Goal: Task Accomplishment & Management: Manage account settings

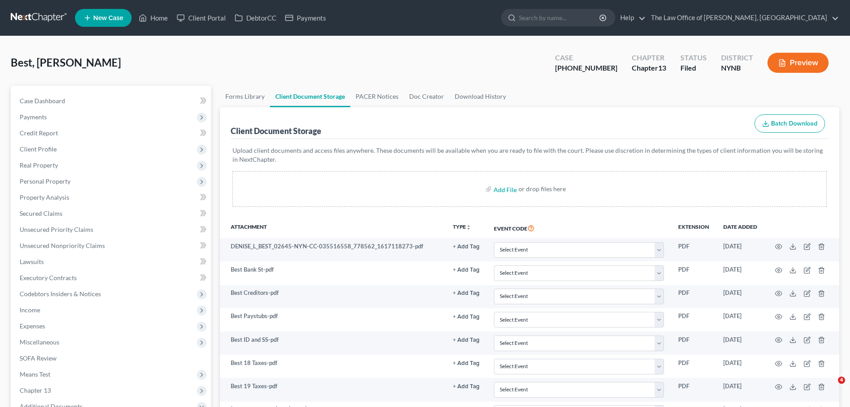
select select "1"
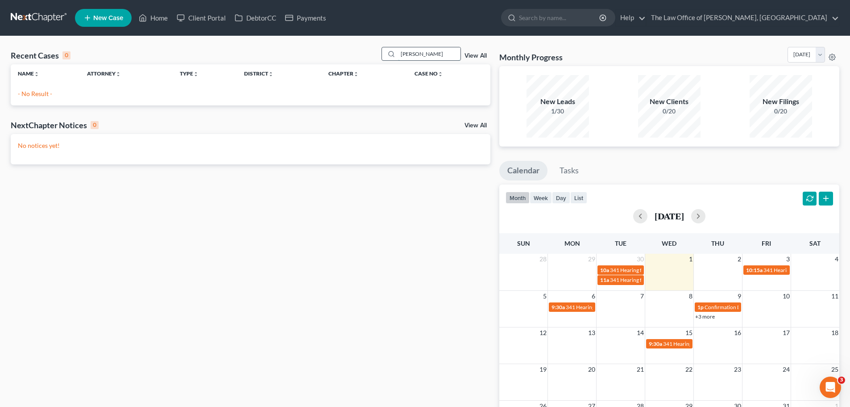
click at [405, 55] on input "[PERSON_NAME]" at bounding box center [429, 53] width 62 height 13
click at [405, 55] on input "desilva" at bounding box center [429, 53] width 62 height 13
paste input "Da"
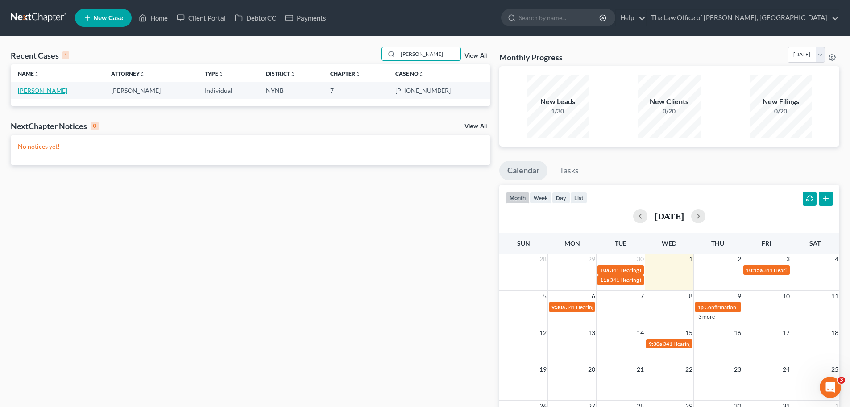
type input "Dasilva"
click at [49, 87] on link "Dasilva, Joey" at bounding box center [43, 91] width 50 height 8
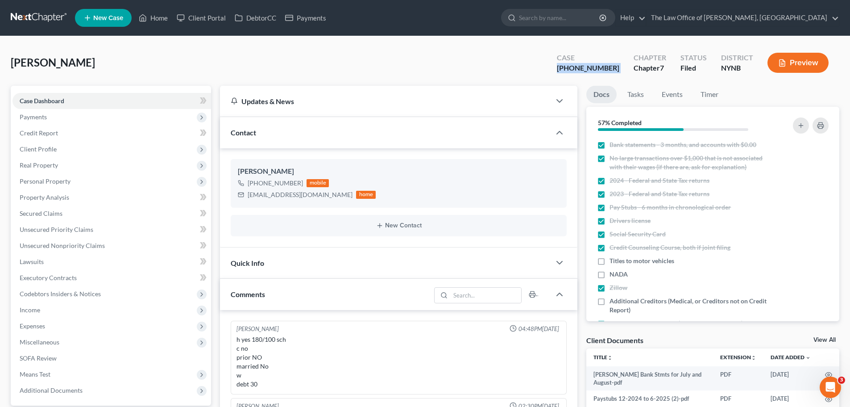
scroll to position [470, 0]
click at [32, 15] on link at bounding box center [39, 18] width 57 height 16
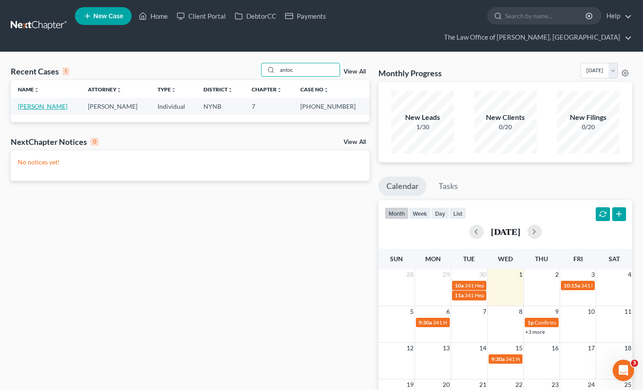
type input "antoc"
click at [46, 103] on link "[PERSON_NAME]" at bounding box center [43, 107] width 50 height 8
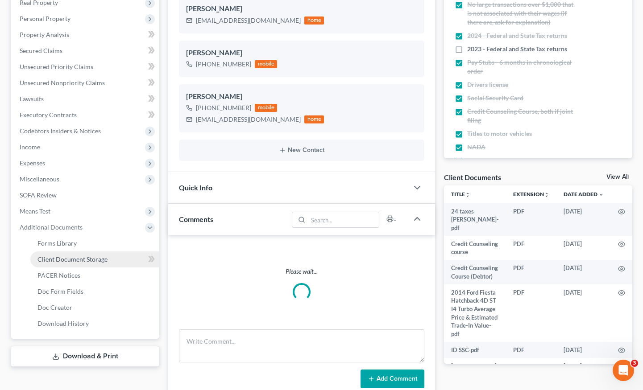
click at [105, 256] on span "Client Document Storage" at bounding box center [72, 260] width 70 height 8
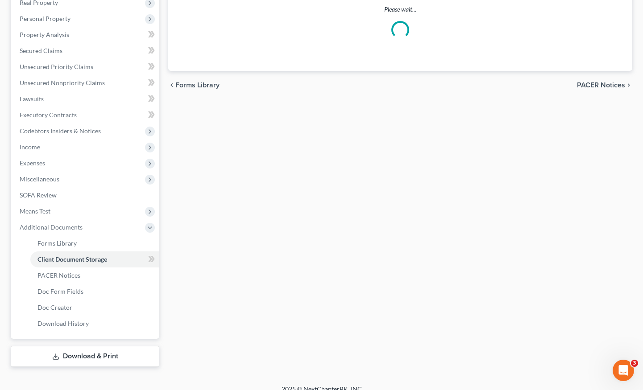
select select "5"
select select "1"
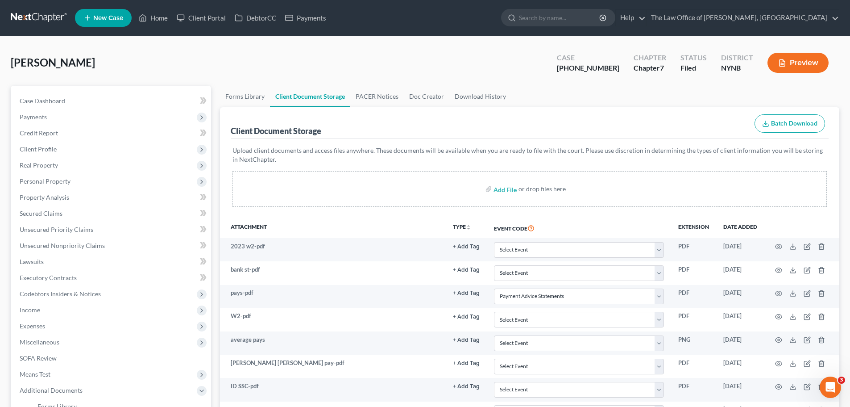
click at [604, 67] on div "25-11121-1" at bounding box center [588, 68] width 62 height 10
click at [602, 66] on div "25-11121-1" at bounding box center [588, 68] width 62 height 10
click at [602, 67] on div "25-11121-1" at bounding box center [588, 68] width 62 height 10
click at [602, 67] on div "[PHONE_NUMBER]" at bounding box center [588, 68] width 62 height 10
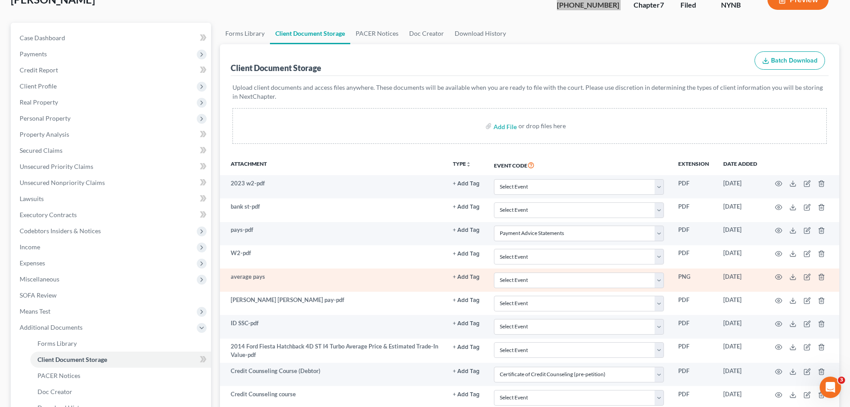
scroll to position [134, 0]
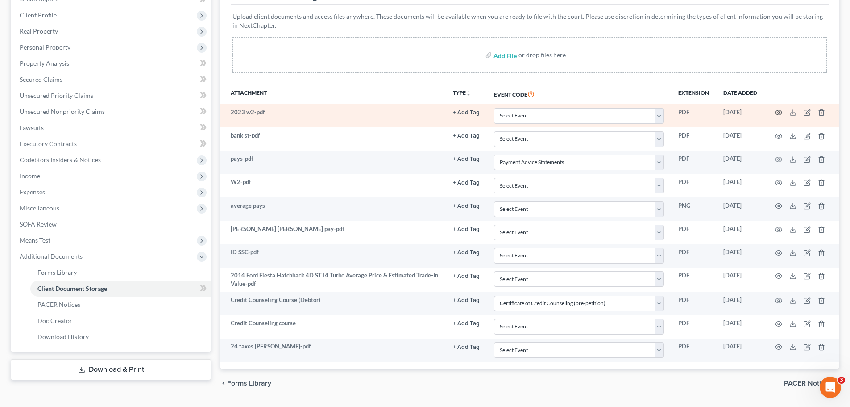
click at [643, 115] on icon "button" at bounding box center [778, 112] width 7 height 7
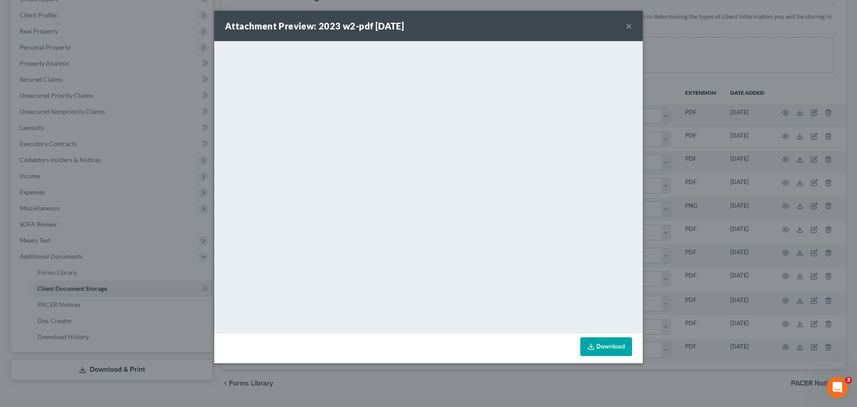
click at [629, 17] on div "Attachment Preview: 2023 w2-pdf 09/09/2025 ×" at bounding box center [428, 26] width 428 height 30
click at [627, 22] on button "×" at bounding box center [629, 26] width 6 height 11
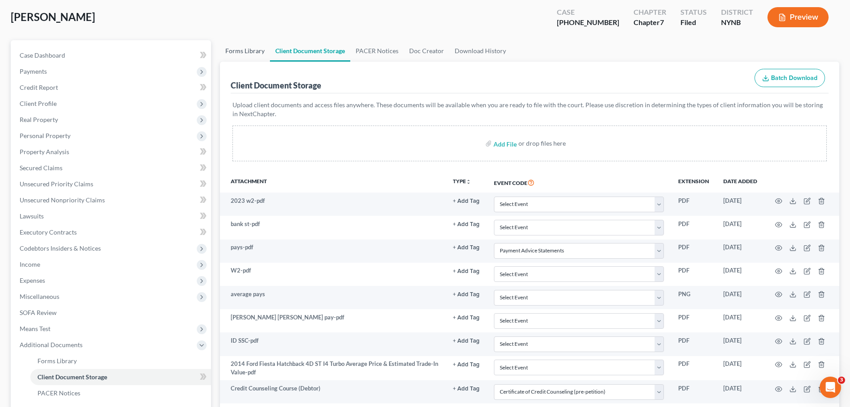
scroll to position [0, 0]
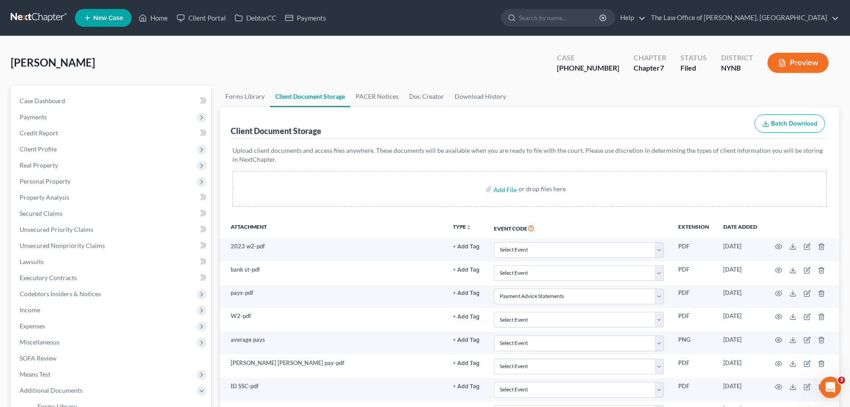
drag, startPoint x: 279, startPoint y: 3, endPoint x: 44, endPoint y: 17, distance: 236.1
click at [38, 21] on link at bounding box center [39, 18] width 57 height 16
click at [44, 17] on link at bounding box center [39, 18] width 57 height 16
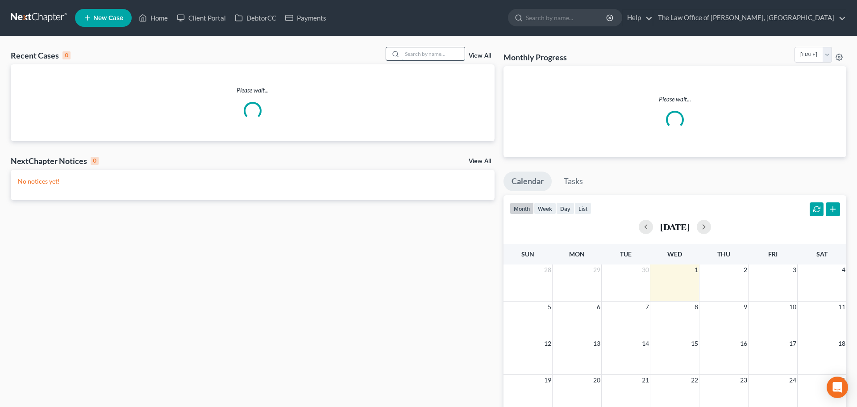
click at [444, 50] on input "search" at bounding box center [433, 53] width 62 height 13
paste input "25-11121"
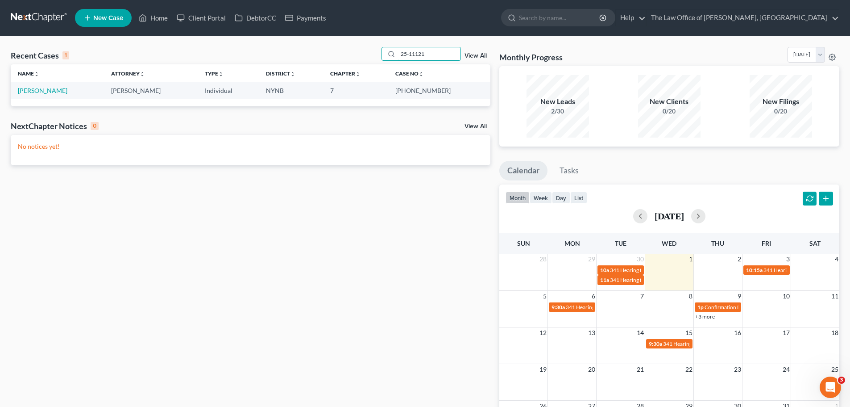
type input "25-11121"
click at [66, 86] on td "Antoci, Courtney" at bounding box center [57, 90] width 93 height 17
click at [45, 87] on link "Antoci, Courtney" at bounding box center [43, 91] width 50 height 8
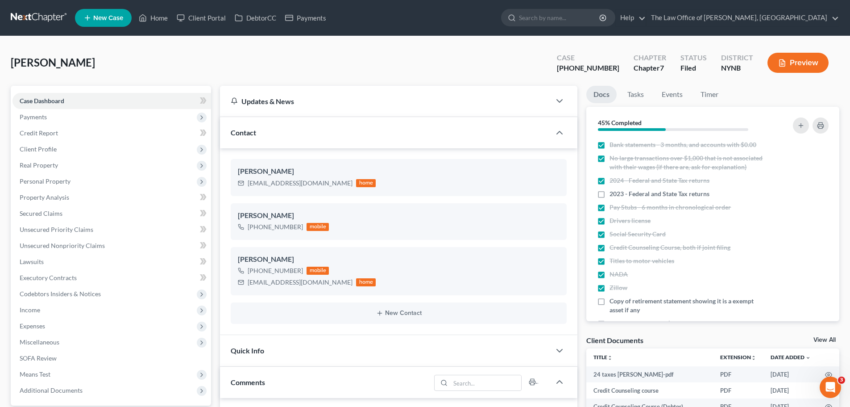
click at [99, 382] on span "Additional Documents" at bounding box center [111, 390] width 199 height 16
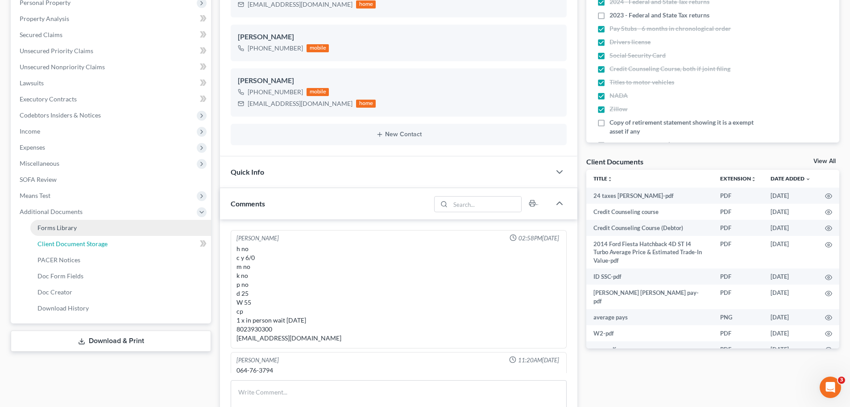
select select "5"
select select "1"
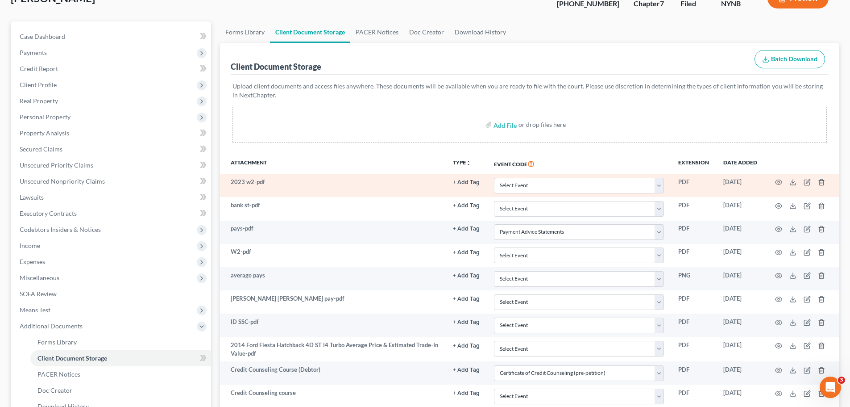
scroll to position [114, 0]
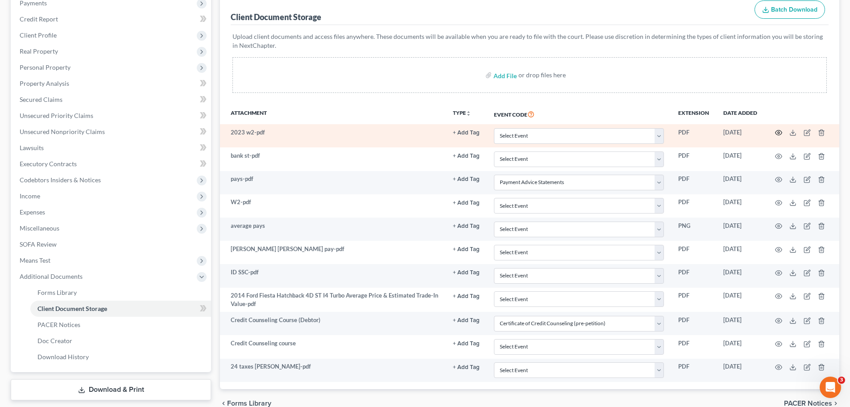
click at [780, 131] on icon "button" at bounding box center [779, 132] width 7 height 5
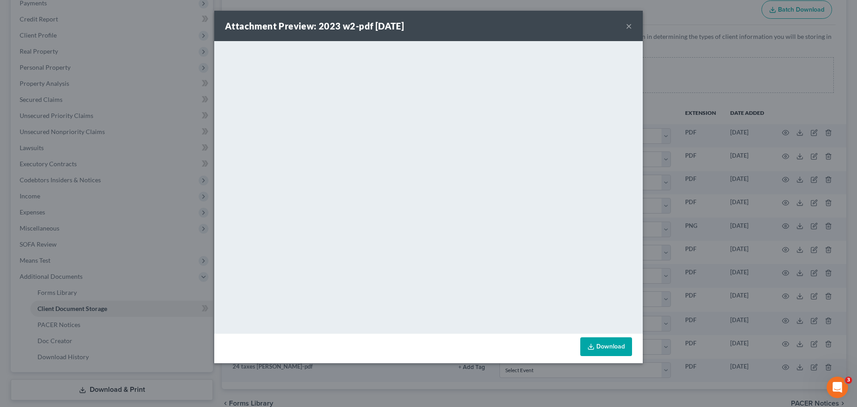
click at [630, 29] on button "×" at bounding box center [629, 26] width 6 height 11
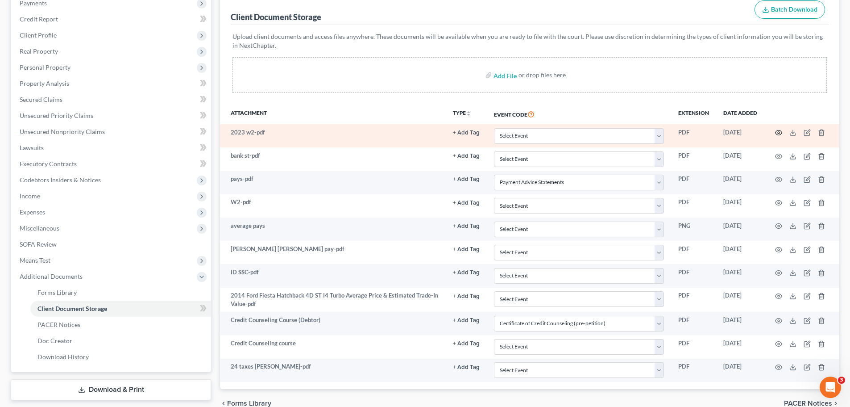
click at [777, 132] on icon "button" at bounding box center [778, 132] width 7 height 7
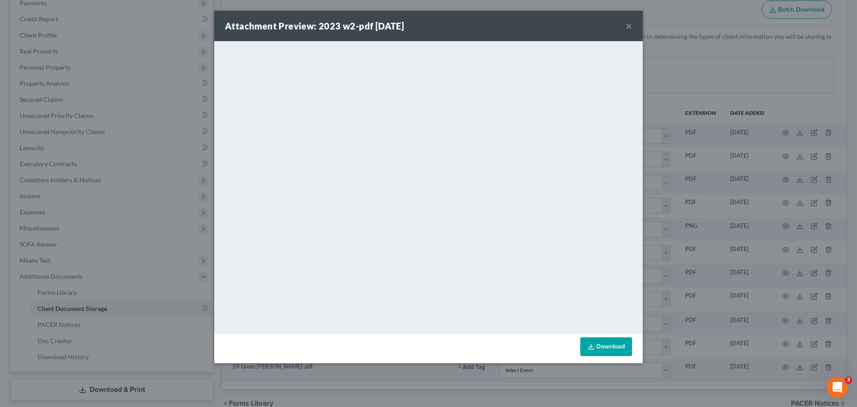
click at [615, 17] on div "Attachment Preview: 2023 w2-pdf 09/09/2025 ×" at bounding box center [428, 26] width 428 height 30
click at [622, 24] on div "Attachment Preview: 2023 w2-pdf 09/09/2025 ×" at bounding box center [428, 26] width 428 height 30
click at [625, 25] on div "Attachment Preview: 2023 w2-pdf 09/09/2025 ×" at bounding box center [428, 26] width 428 height 30
click at [627, 25] on button "×" at bounding box center [629, 26] width 6 height 11
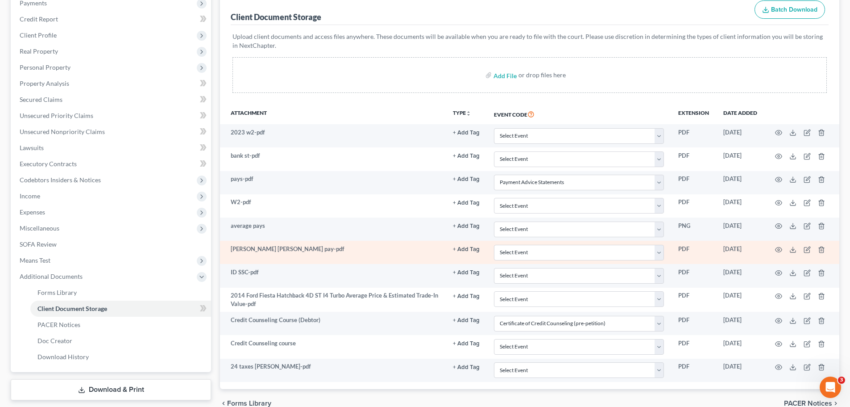
click at [781, 245] on td at bounding box center [801, 252] width 75 height 23
click at [778, 247] on icon "button" at bounding box center [779, 249] width 7 height 5
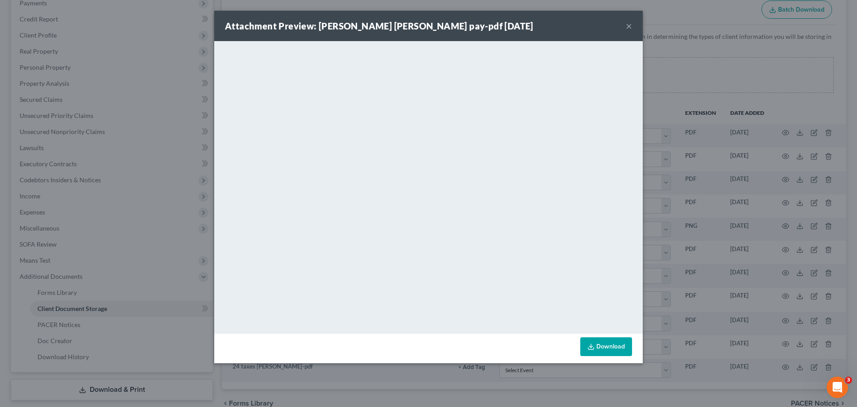
drag, startPoint x: 628, startPoint y: 27, endPoint x: 602, endPoint y: 110, distance: 87.4
click at [627, 27] on button "×" at bounding box center [629, 26] width 6 height 11
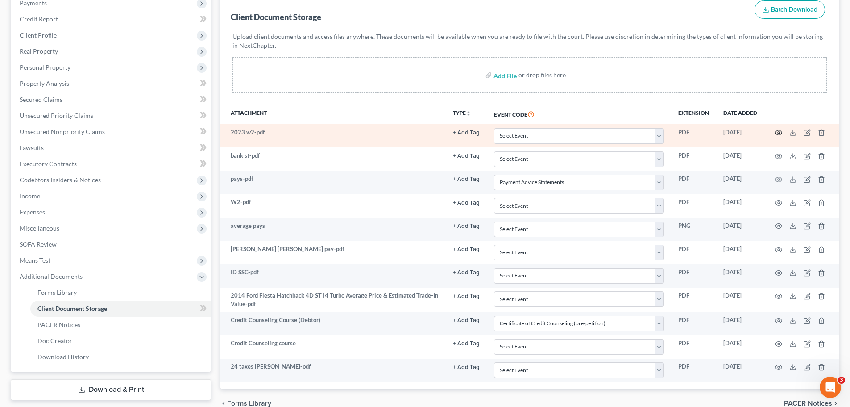
click at [781, 135] on icon "button" at bounding box center [779, 132] width 7 height 5
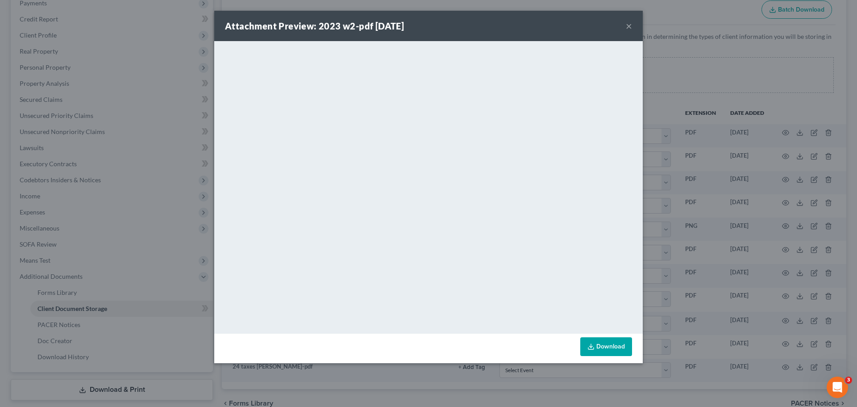
click at [627, 24] on button "×" at bounding box center [629, 26] width 6 height 11
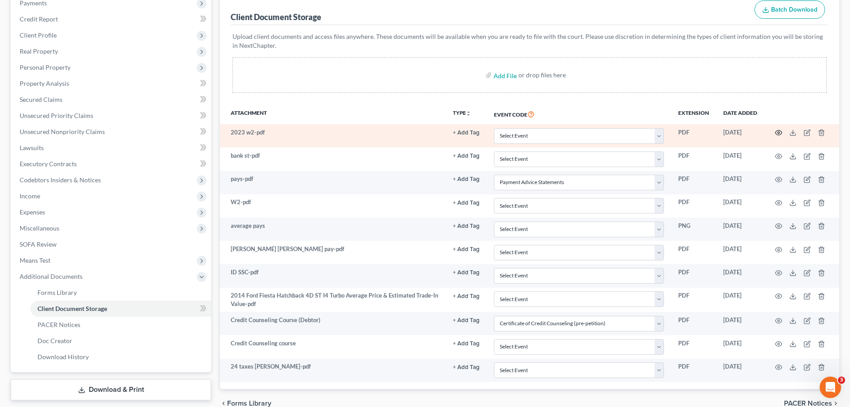
click at [777, 134] on icon "button" at bounding box center [778, 132] width 7 height 7
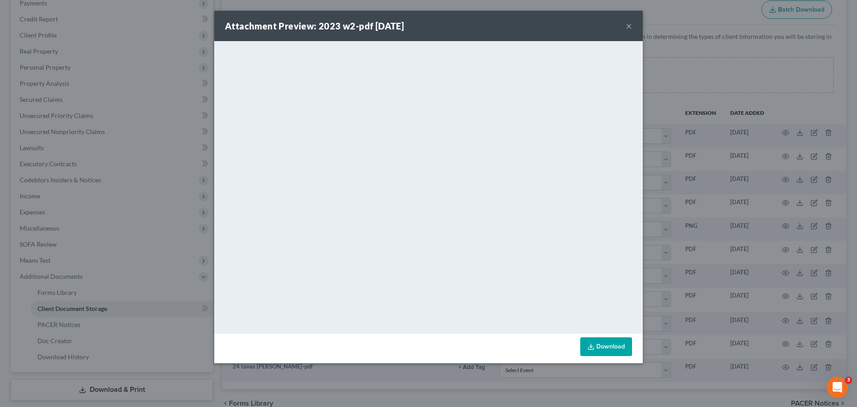
click at [628, 26] on button "×" at bounding box center [629, 26] width 6 height 11
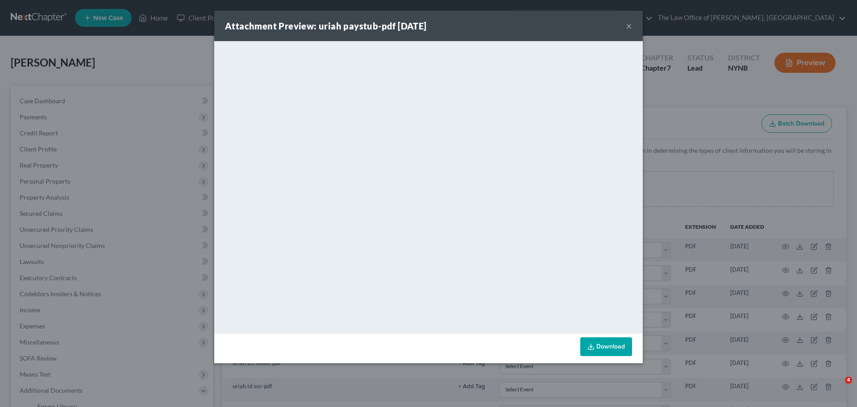
select select "1"
select select "5"
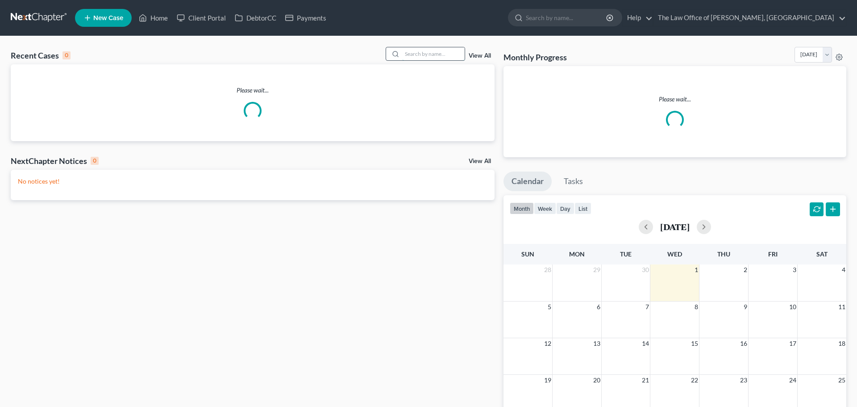
click at [453, 54] on input "search" at bounding box center [433, 53] width 62 height 13
paste input "2560751"
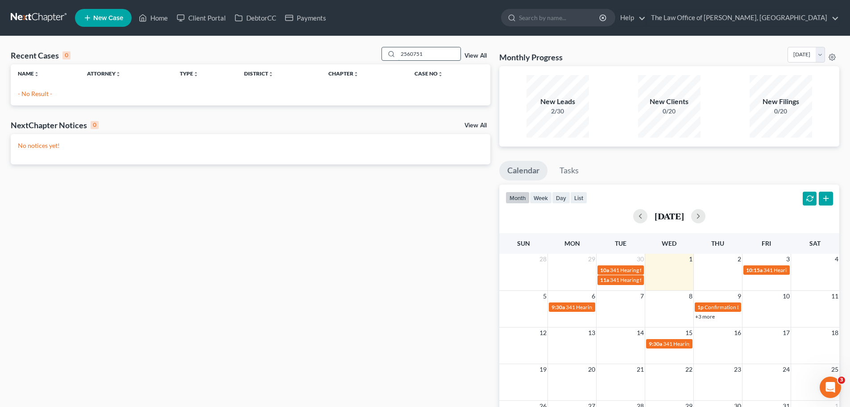
click at [407, 56] on input "2560751" at bounding box center [429, 53] width 62 height 13
paste input "[PERSON_NAME]"
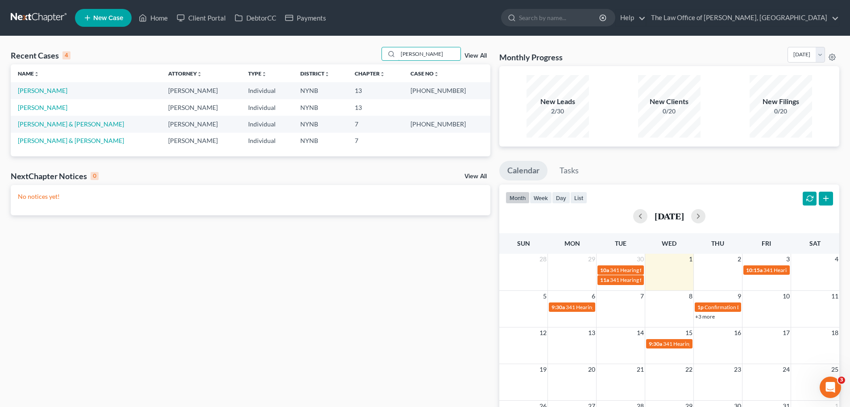
type input "[PERSON_NAME]"
click at [50, 91] on link "[PERSON_NAME]" at bounding box center [43, 91] width 50 height 8
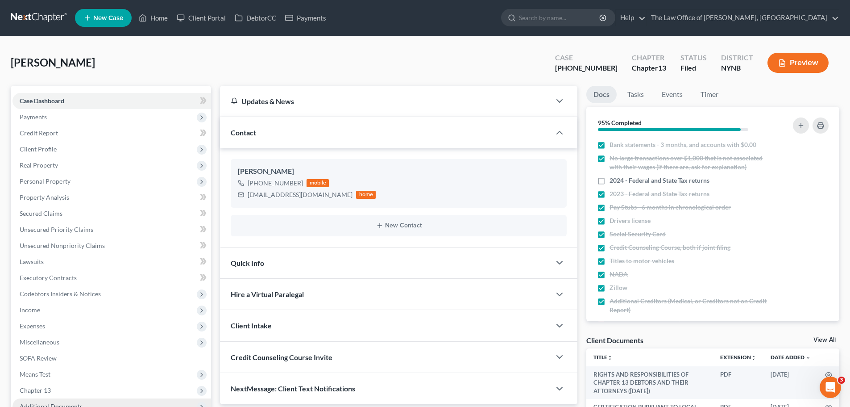
click at [74, 402] on span "Additional Documents" at bounding box center [51, 406] width 63 height 8
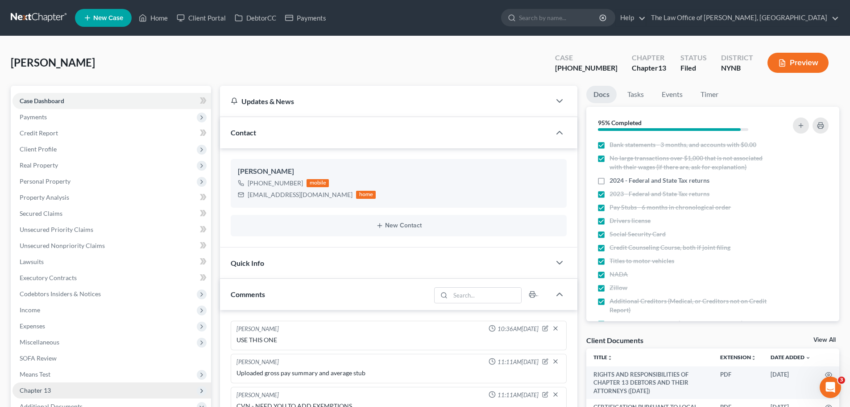
click at [85, 382] on span "Chapter 13" at bounding box center [111, 390] width 199 height 16
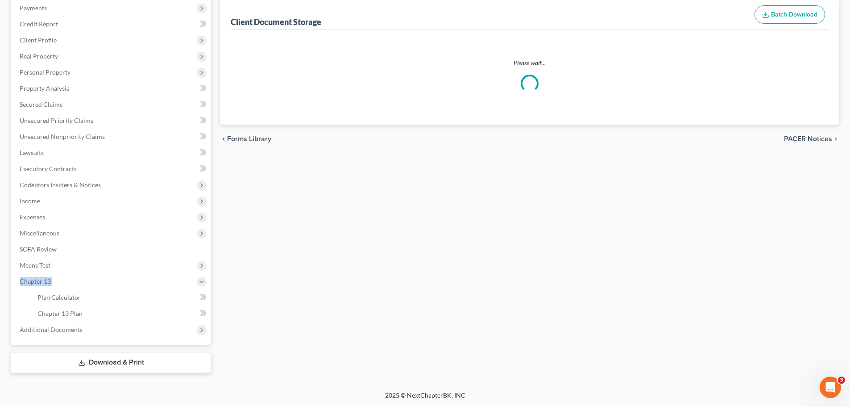
select select "1"
select select "5"
select select "2"
select select "6"
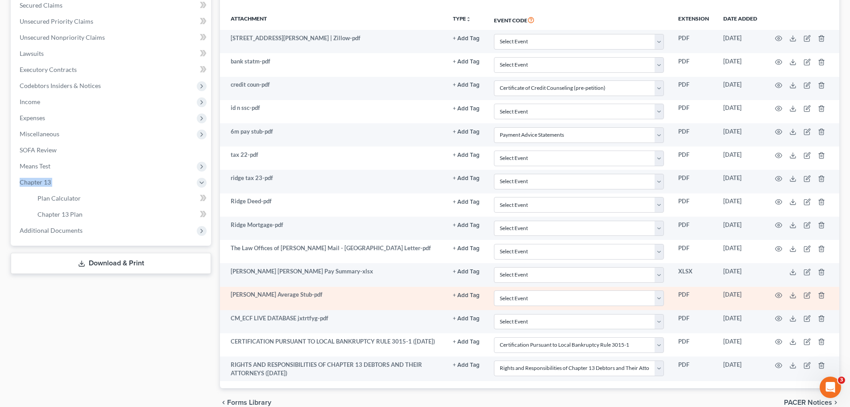
scroll to position [163, 0]
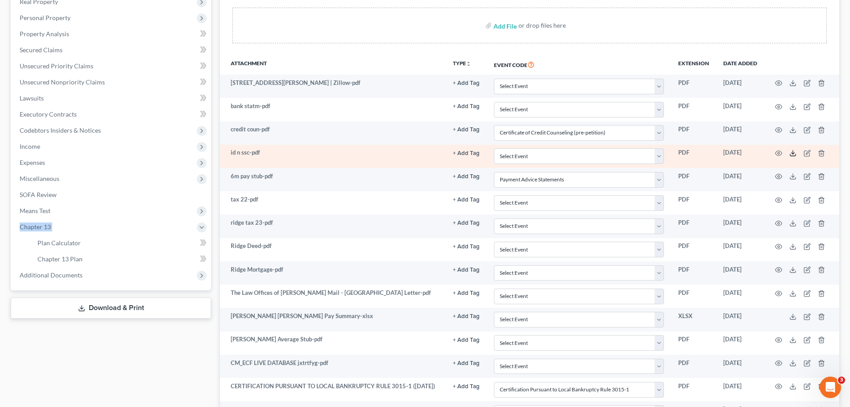
click at [795, 152] on icon at bounding box center [792, 153] width 7 height 7
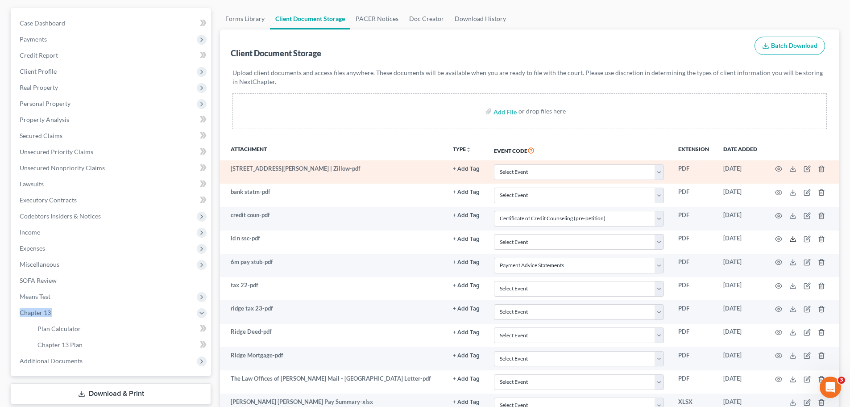
scroll to position [29, 0]
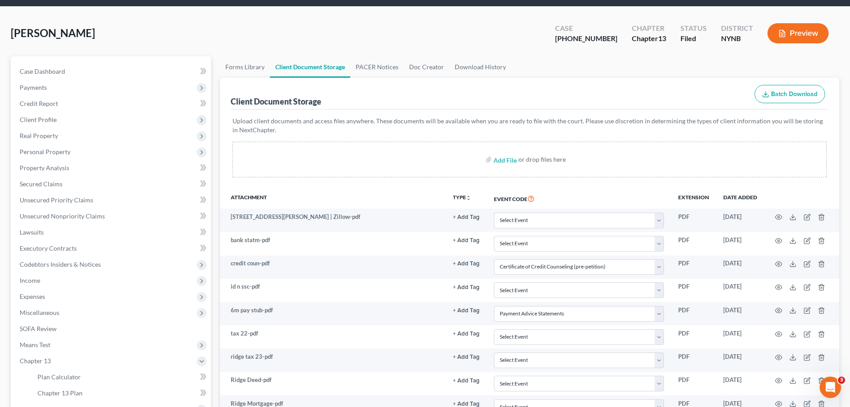
click at [601, 35] on div "25-60751-6" at bounding box center [586, 38] width 62 height 10
click at [606, 38] on div "[PHONE_NUMBER]" at bounding box center [586, 38] width 62 height 10
drag, startPoint x: 609, startPoint y: 38, endPoint x: 552, endPoint y: 37, distance: 56.7
click at [552, 37] on div "Ridge, Randall Upgraded Case 25-60751-6 Chapter Chapter 13 Status Filed Distric…" at bounding box center [425, 36] width 829 height 39
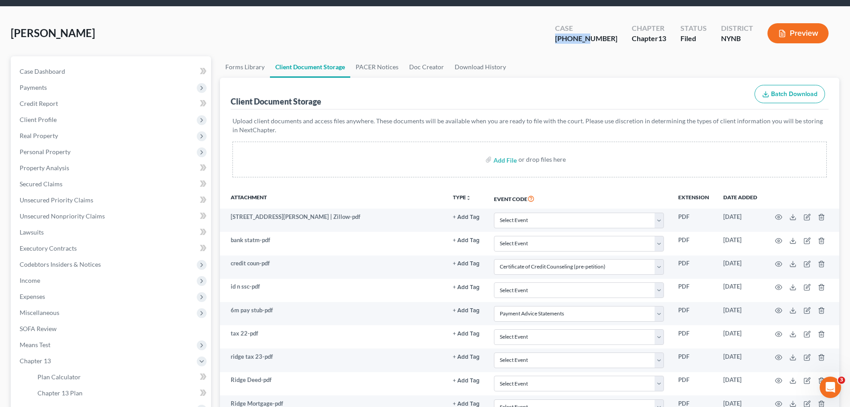
copy div "25-60751"
click at [599, 37] on div "[PHONE_NUMBER]" at bounding box center [586, 38] width 62 height 10
copy div "[PHONE_NUMBER]"
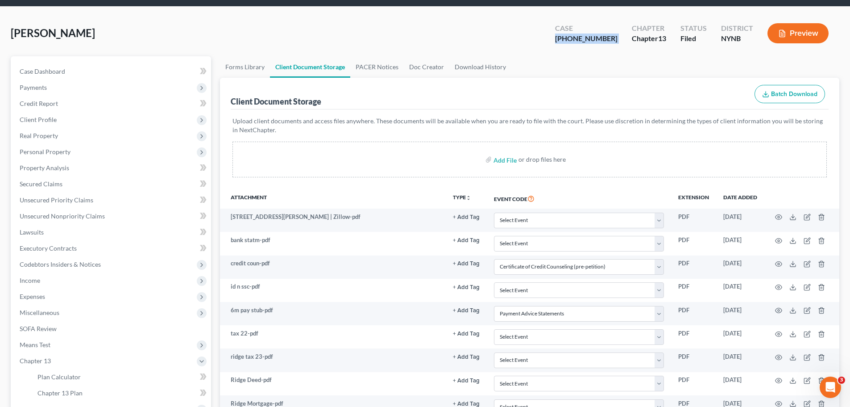
click at [565, 41] on div "Ridge, Randall Upgraded Case 25-60751-6 Chapter Chapter 13 Status Filed Distric…" at bounding box center [425, 36] width 829 height 39
click at [586, 40] on div "[PHONE_NUMBER]" at bounding box center [586, 38] width 62 height 10
drag, startPoint x: 609, startPoint y: 40, endPoint x: 566, endPoint y: 40, distance: 42.4
click at [566, 40] on div "Ridge, Randall Upgraded Case 25-60751-6 Chapter Chapter 13 Status Filed Distric…" at bounding box center [425, 36] width 829 height 39
click at [593, 37] on div "[PHONE_NUMBER]" at bounding box center [586, 38] width 62 height 10
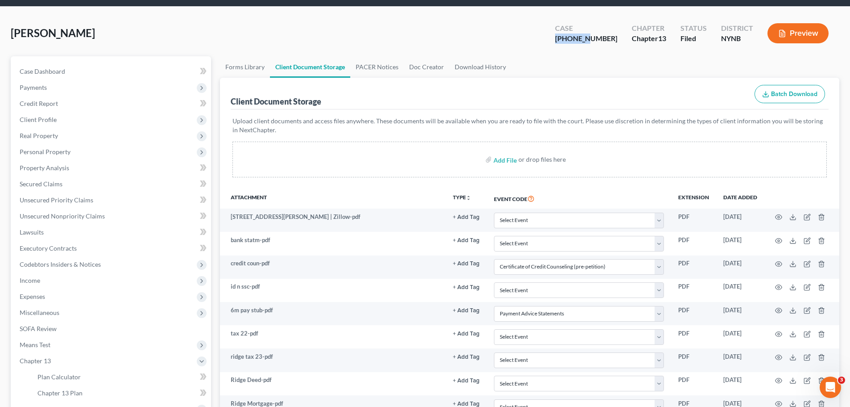
drag, startPoint x: 611, startPoint y: 39, endPoint x: 560, endPoint y: 39, distance: 51.3
click at [560, 39] on div "Ridge, Randall Upgraded Case 25-60751-6 Chapter Chapter 13 Status Filed Distric…" at bounding box center [425, 36] width 829 height 39
copy div "25-60751"
click at [590, 41] on div "[PHONE_NUMBER]" at bounding box center [586, 38] width 62 height 10
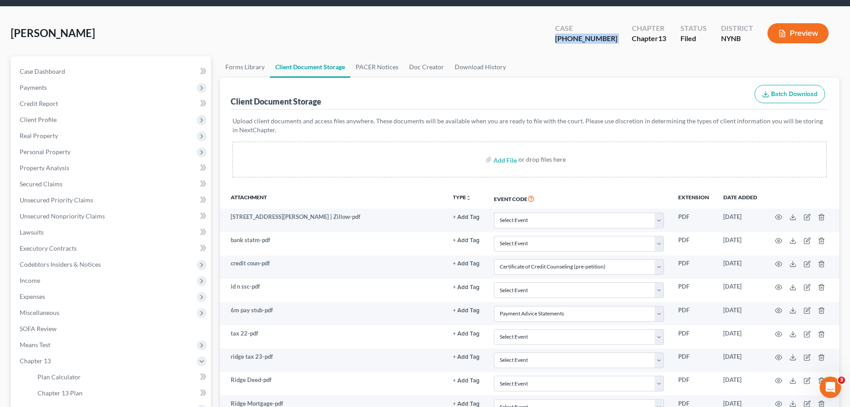
click at [590, 41] on div "[PHONE_NUMBER]" at bounding box center [586, 38] width 62 height 10
copy div "[PHONE_NUMBER]"
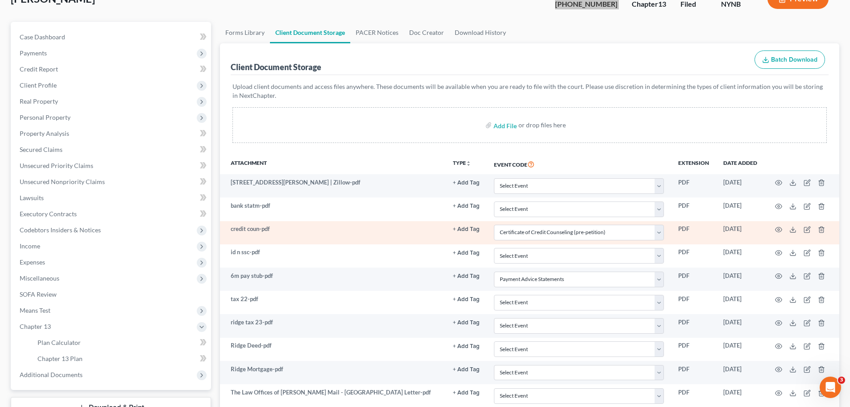
scroll to position [0, 0]
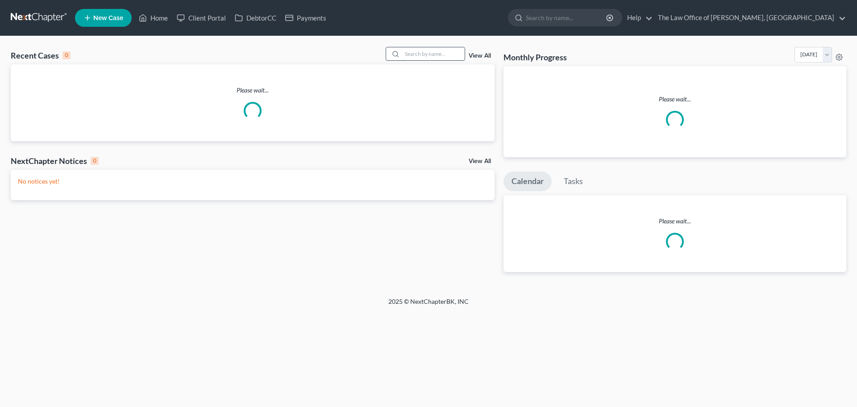
click at [451, 55] on input "search" at bounding box center [433, 53] width 62 height 13
click at [451, 55] on input "search" at bounding box center [429, 53] width 62 height 13
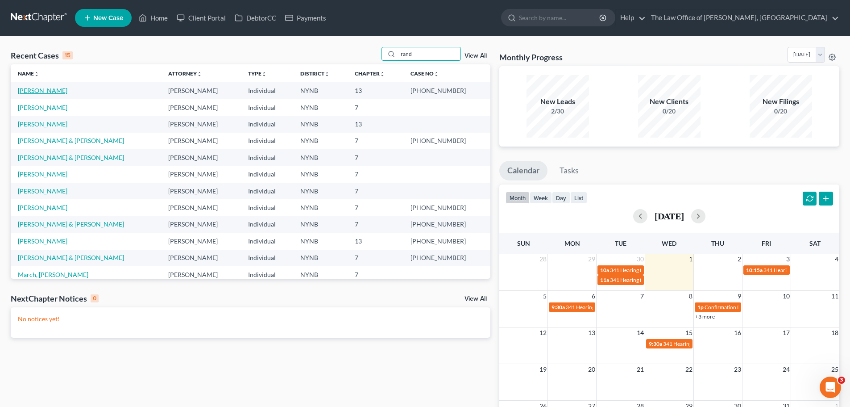
type input "rand"
click at [43, 92] on link "[PERSON_NAME]" at bounding box center [43, 91] width 50 height 8
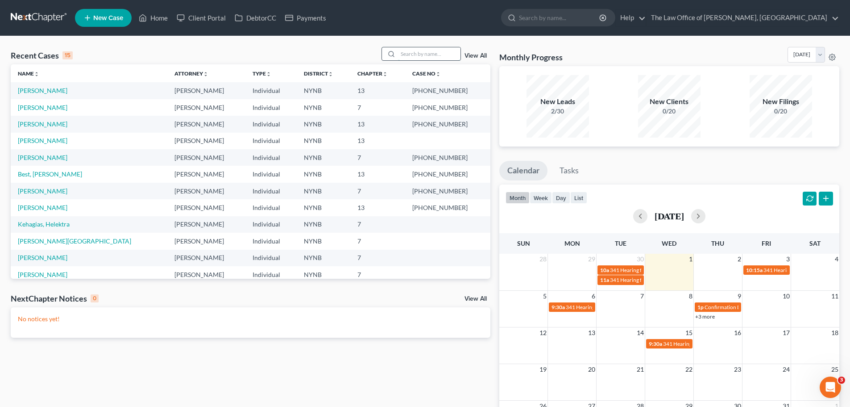
click at [413, 56] on input "search" at bounding box center [429, 53] width 62 height 13
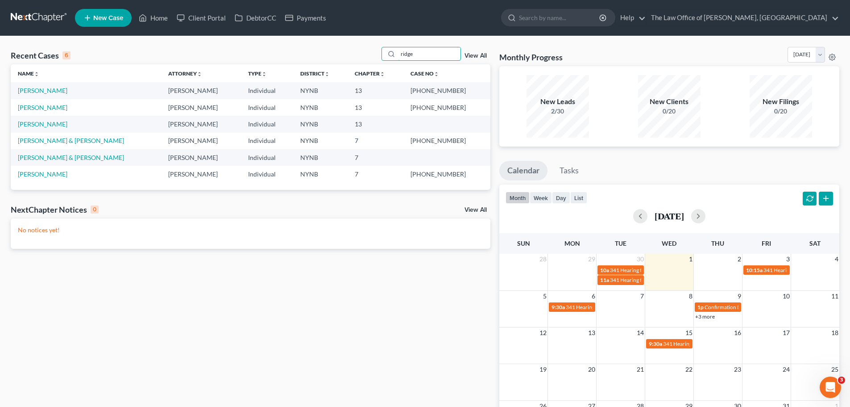
type input "ridge"
click at [449, 142] on td "[PHONE_NUMBER]" at bounding box center [446, 141] width 87 height 17
click at [456, 142] on td "[PHONE_NUMBER]" at bounding box center [446, 141] width 87 height 17
drag, startPoint x: 456, startPoint y: 142, endPoint x: 436, endPoint y: 141, distance: 20.6
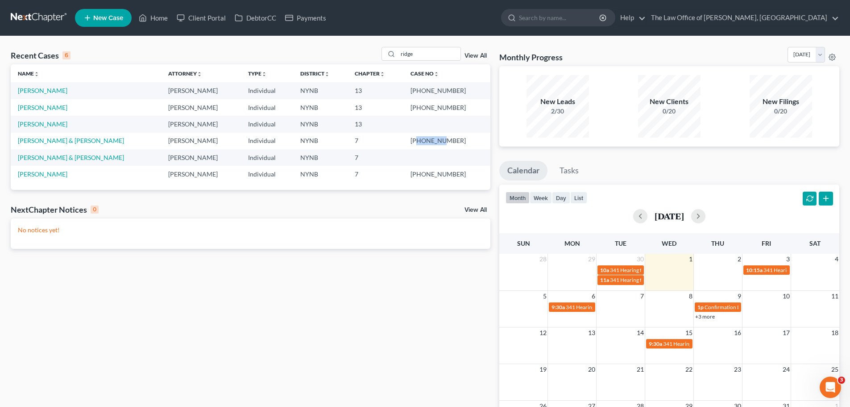
click at [436, 141] on td "[PHONE_NUMBER]" at bounding box center [446, 141] width 87 height 17
drag, startPoint x: 431, startPoint y: 142, endPoint x: 460, endPoint y: 143, distance: 29.0
click at [460, 143] on td "[PHONE_NUMBER]" at bounding box center [446, 141] width 87 height 17
click at [403, 134] on td "7" at bounding box center [376, 141] width 56 height 17
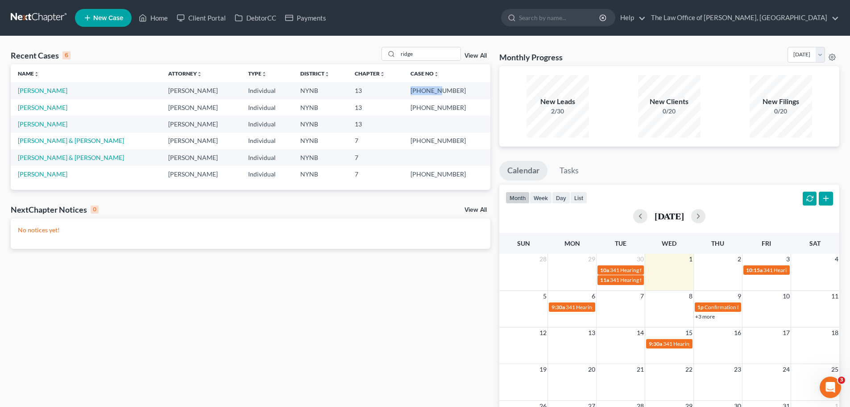
drag, startPoint x: 457, startPoint y: 90, endPoint x: 426, endPoint y: 92, distance: 31.8
click at [426, 92] on td "[PHONE_NUMBER]" at bounding box center [446, 90] width 87 height 17
copy td "25-60751"
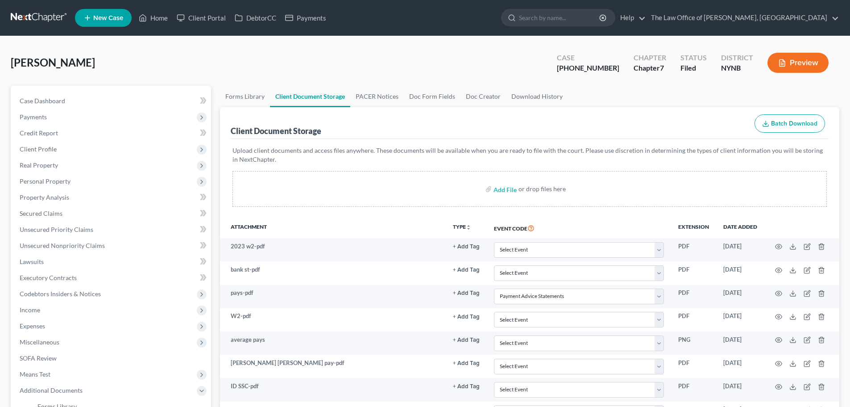
select select "5"
select select "1"
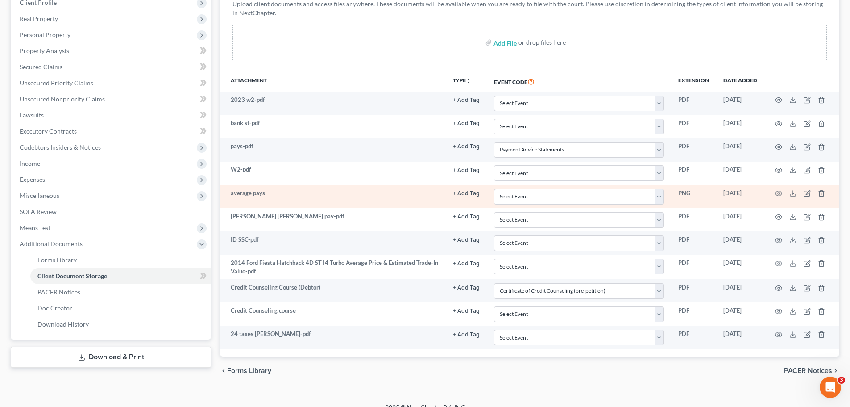
scroll to position [158, 0]
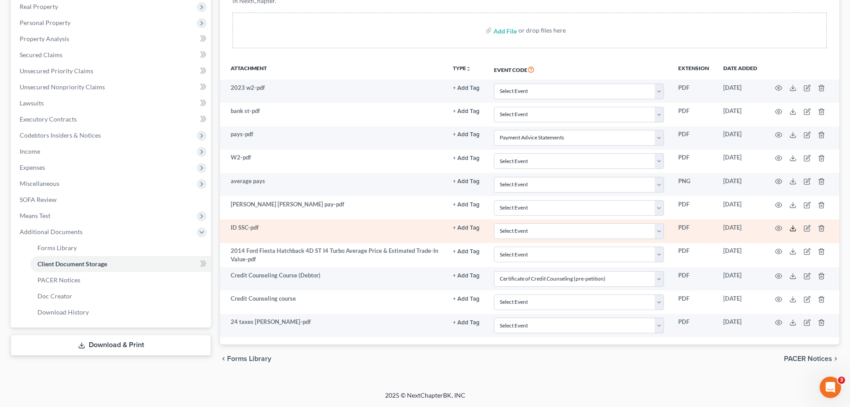
click at [790, 230] on icon at bounding box center [792, 227] width 7 height 7
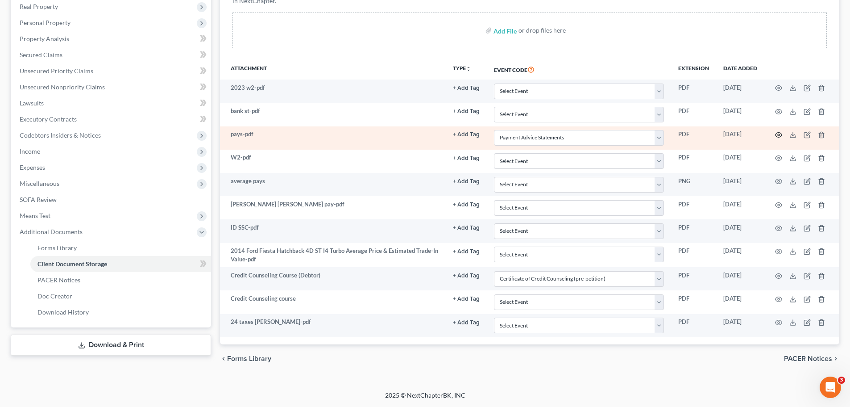
click at [778, 133] on icon "button" at bounding box center [778, 134] width 7 height 7
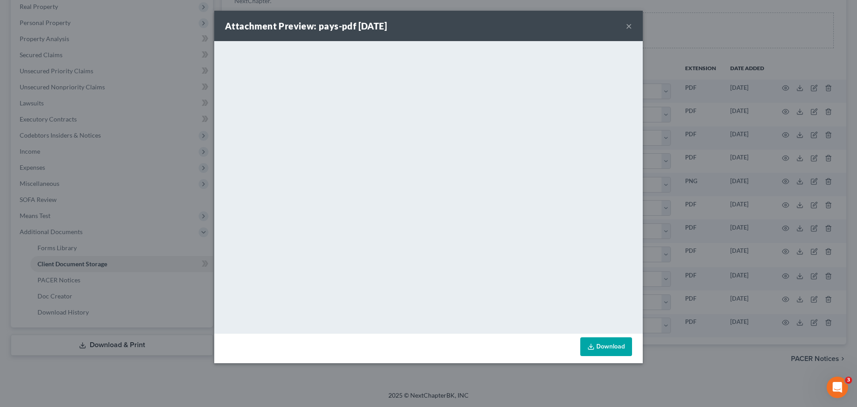
click at [623, 31] on div "Attachment Preview: pays-pdf 09/09/2025 ×" at bounding box center [428, 26] width 428 height 30
click at [628, 28] on button "×" at bounding box center [629, 26] width 6 height 11
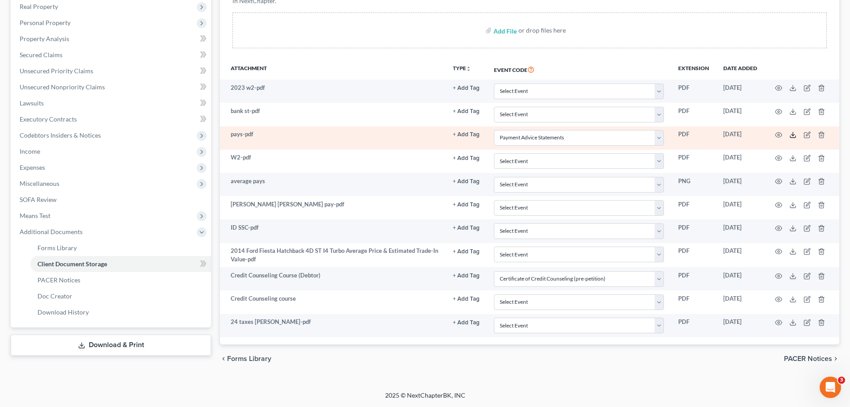
click at [795, 135] on icon at bounding box center [792, 134] width 7 height 7
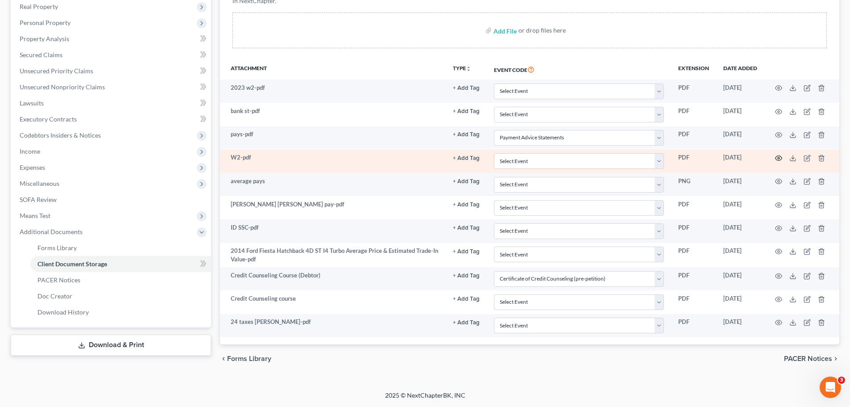
click at [777, 156] on icon "button" at bounding box center [779, 158] width 7 height 5
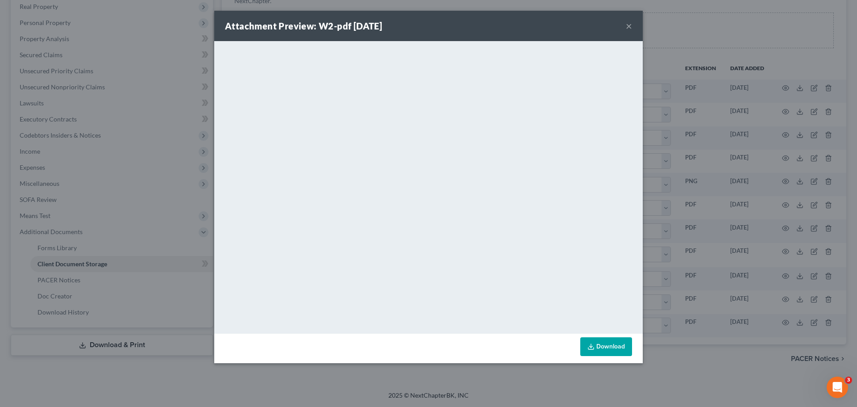
click at [630, 23] on button "×" at bounding box center [629, 26] width 6 height 11
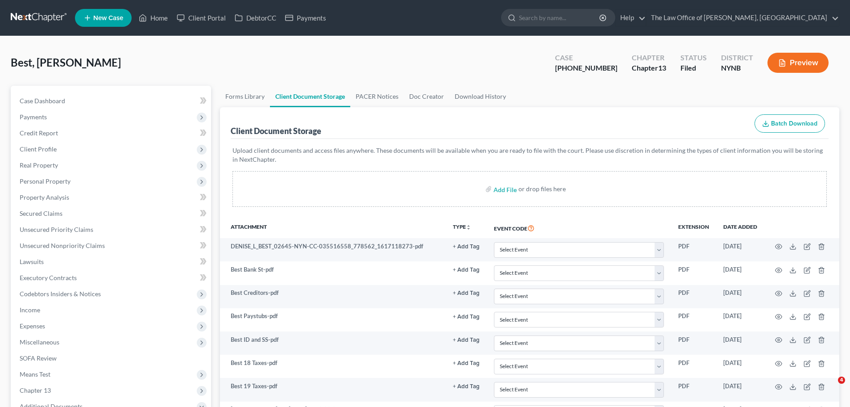
select select "1"
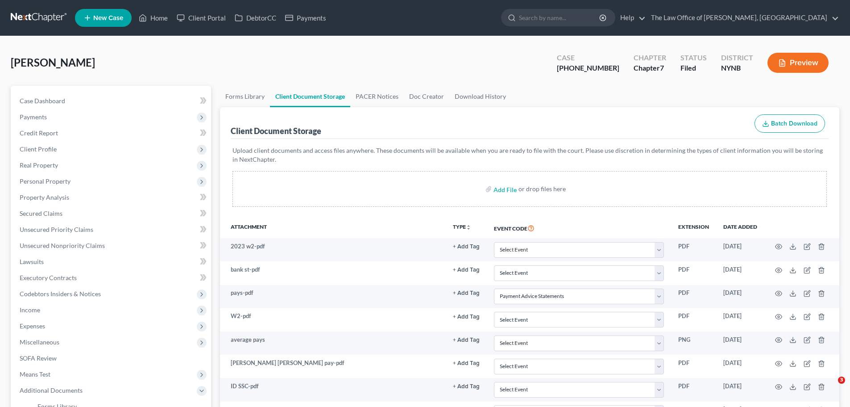
select select "5"
select select "1"
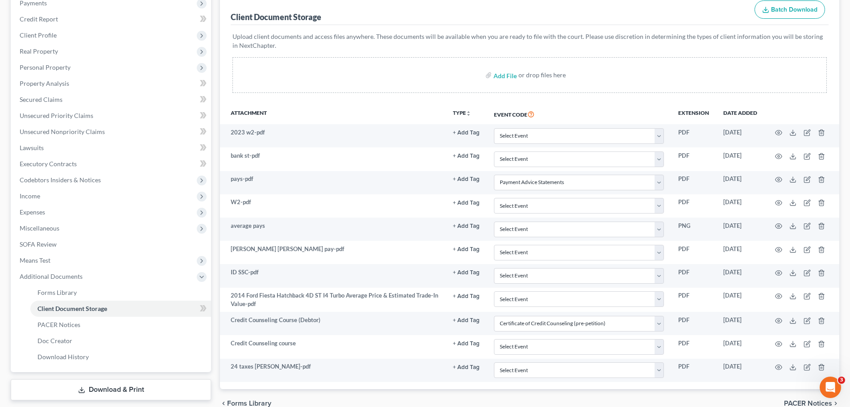
scroll to position [114, 0]
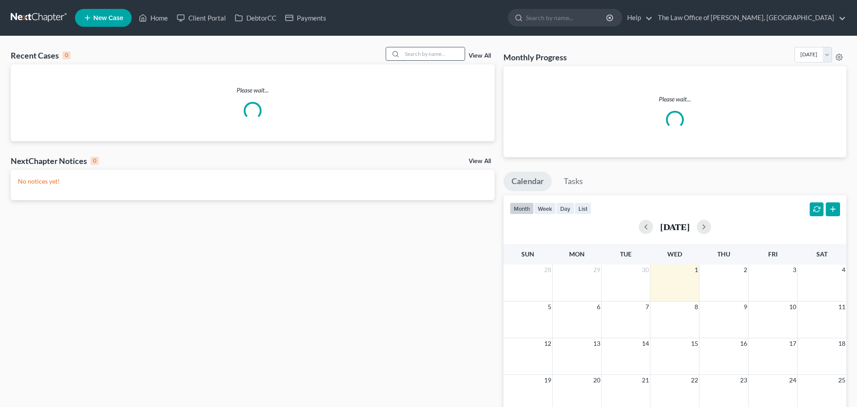
click at [404, 49] on input "search" at bounding box center [433, 53] width 62 height 13
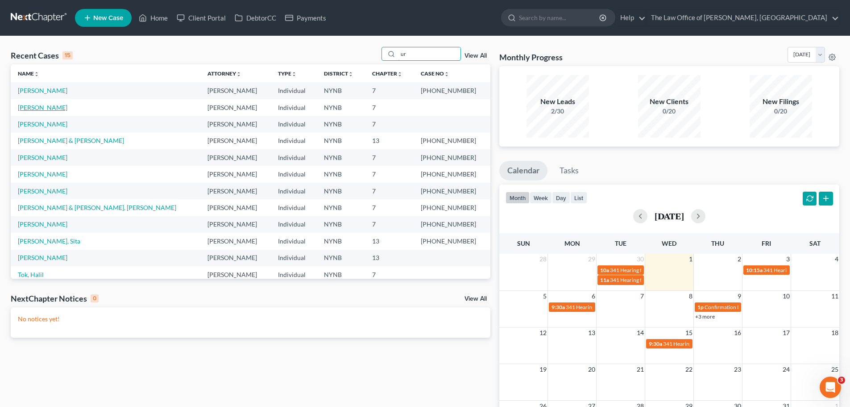
type input "ur"
click at [43, 108] on link "[PERSON_NAME]" at bounding box center [43, 108] width 50 height 8
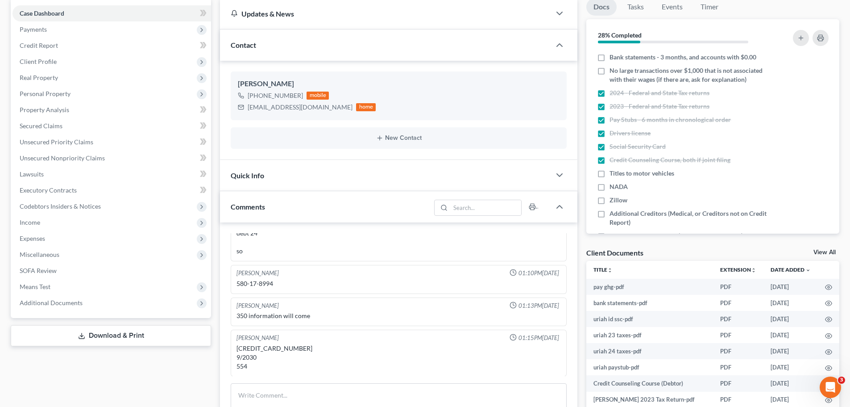
scroll to position [89, 0]
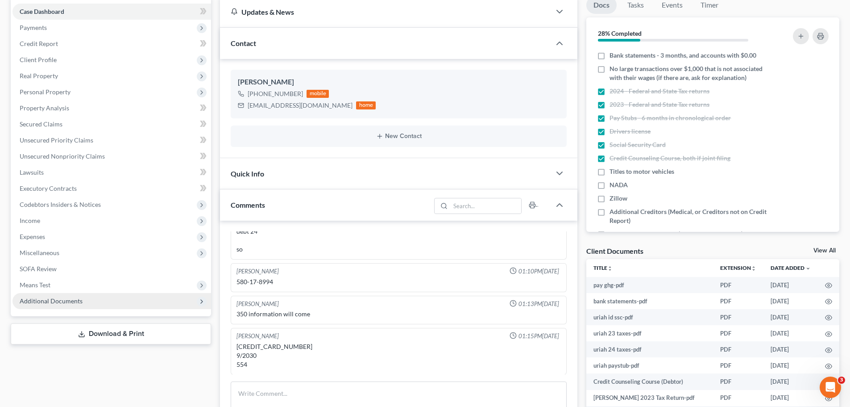
click at [65, 302] on span "Additional Documents" at bounding box center [51, 301] width 63 height 8
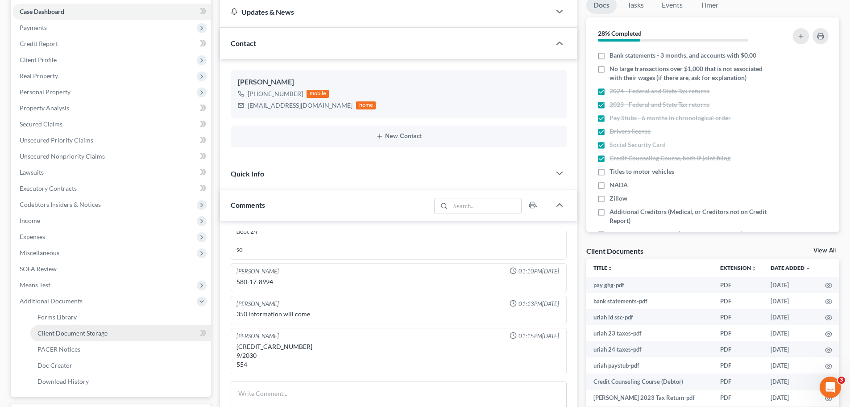
click at [99, 329] on span "Client Document Storage" at bounding box center [72, 333] width 70 height 8
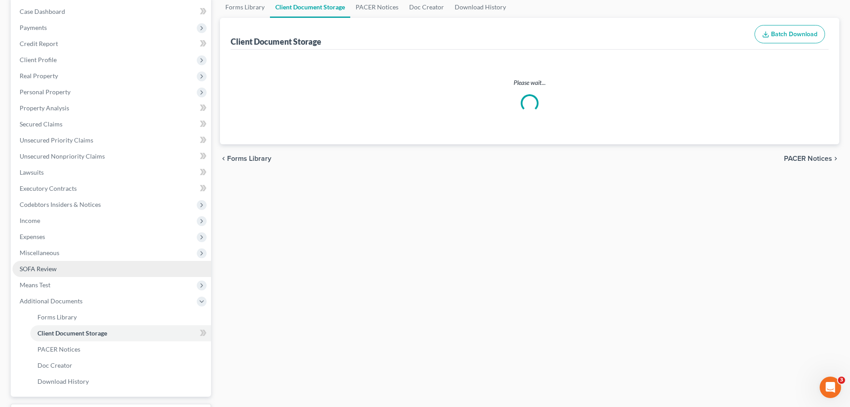
scroll to position [12, 0]
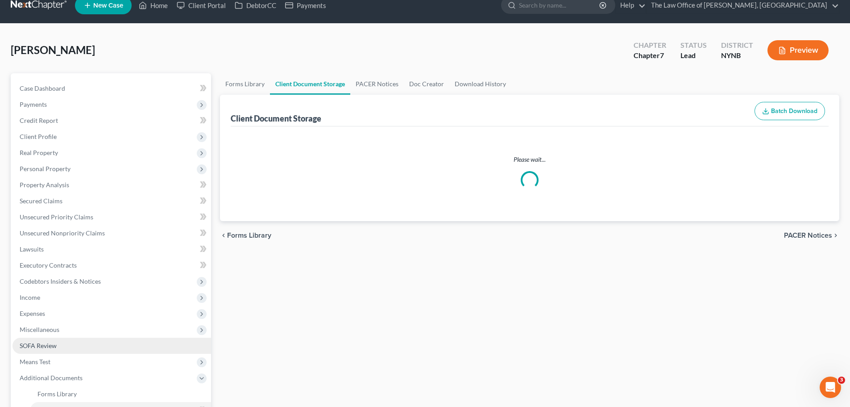
select select "1"
select select "5"
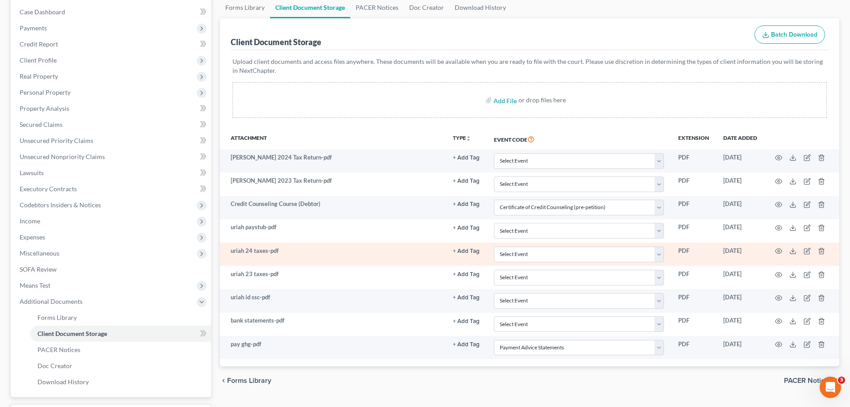
scroll to position [89, 0]
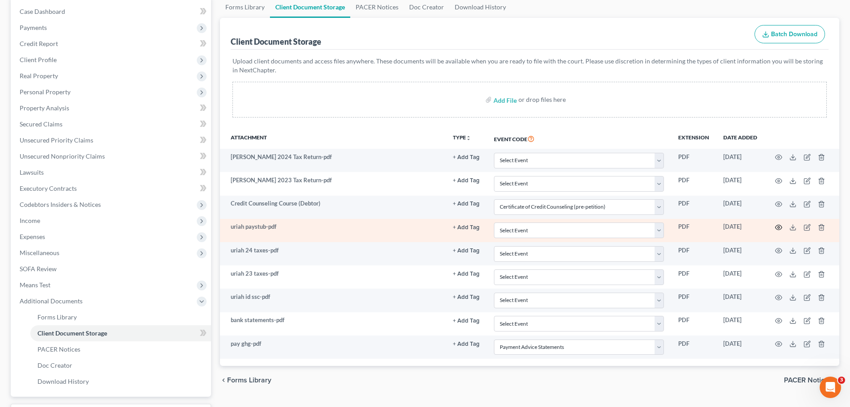
click at [775, 229] on icon "button" at bounding box center [778, 227] width 7 height 7
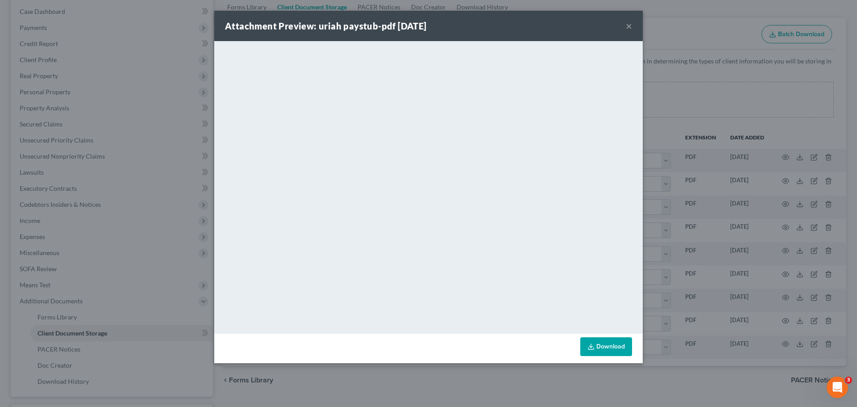
click at [627, 21] on button "×" at bounding box center [629, 26] width 6 height 11
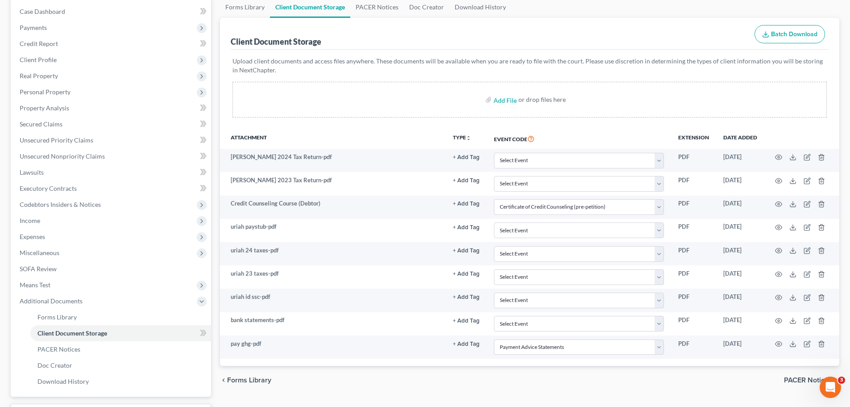
select select "1"
select select "5"
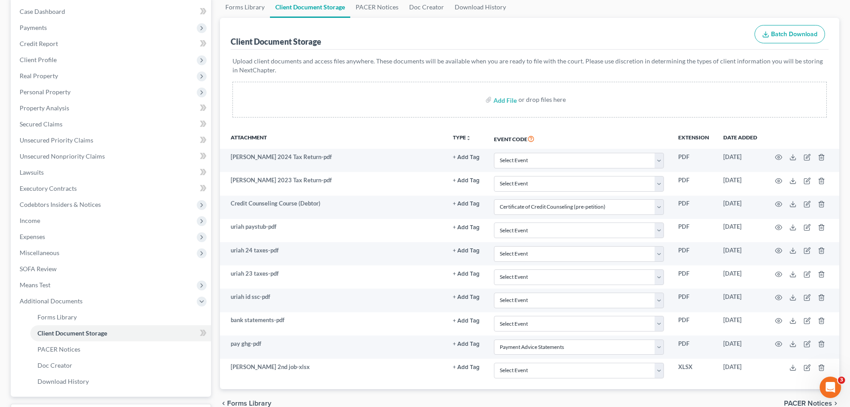
click at [388, 144] on th "Attachment" at bounding box center [333, 138] width 226 height 21
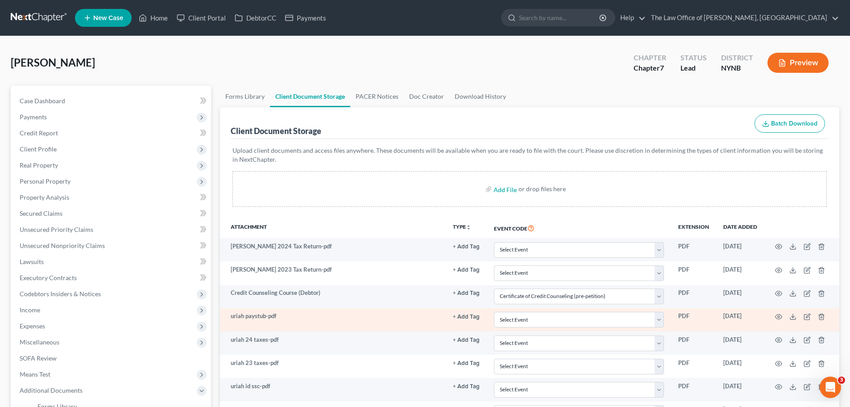
scroll to position [141, 0]
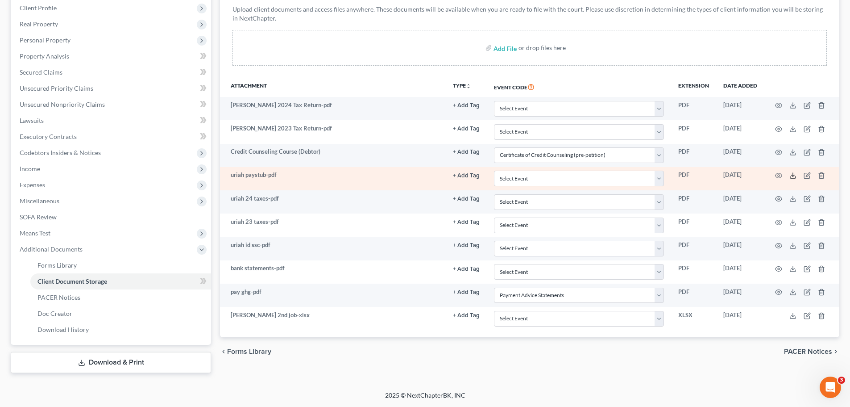
click at [793, 178] on icon at bounding box center [792, 175] width 7 height 7
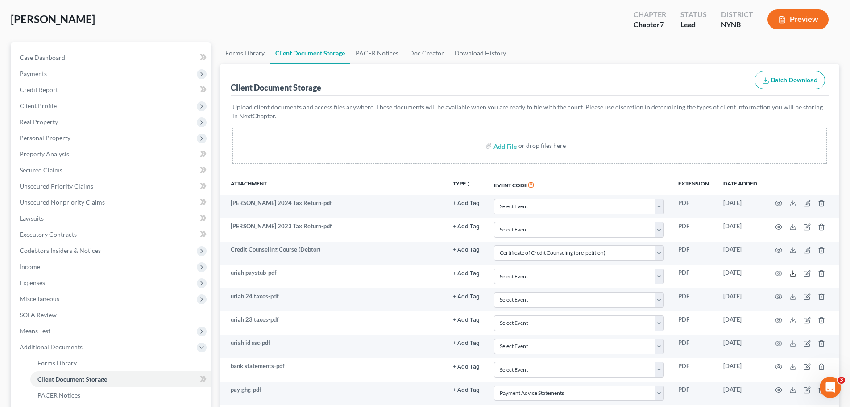
scroll to position [0, 0]
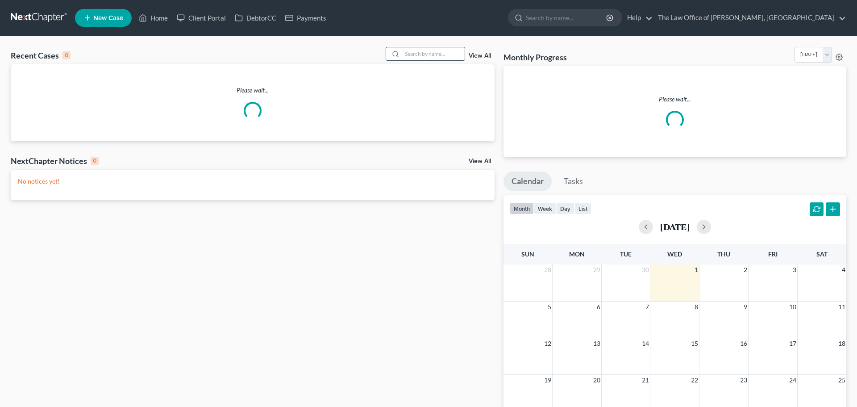
click at [427, 54] on input "search" at bounding box center [433, 53] width 62 height 13
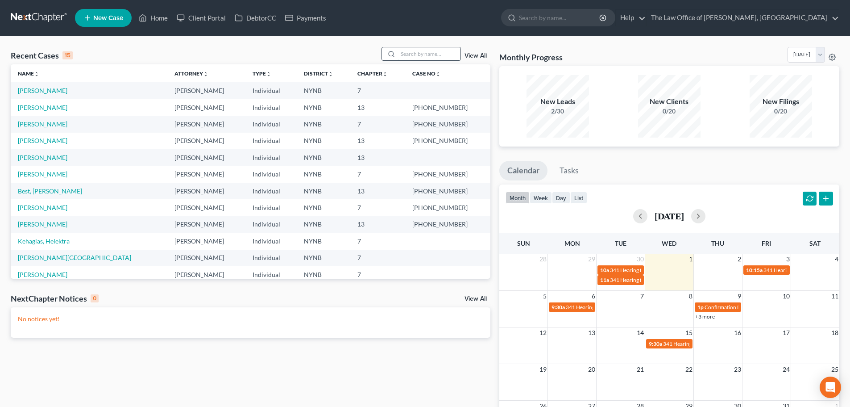
paste input "[GEOGRAPHIC_DATA]"
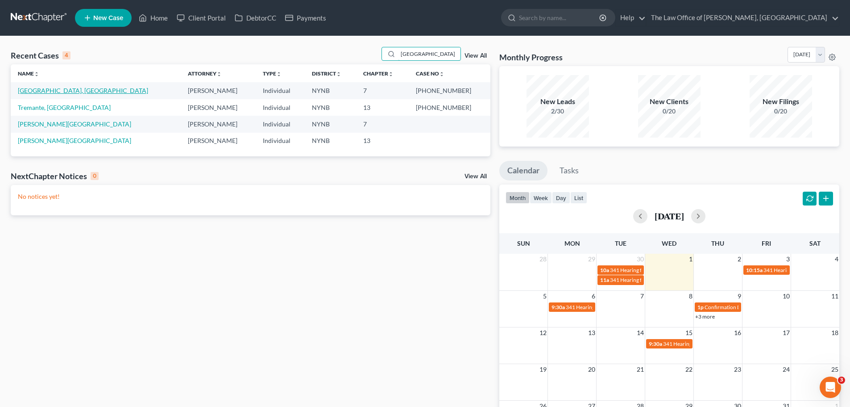
type input "[GEOGRAPHIC_DATA]"
click at [43, 91] on link "[GEOGRAPHIC_DATA], [GEOGRAPHIC_DATA]" at bounding box center [83, 91] width 130 height 8
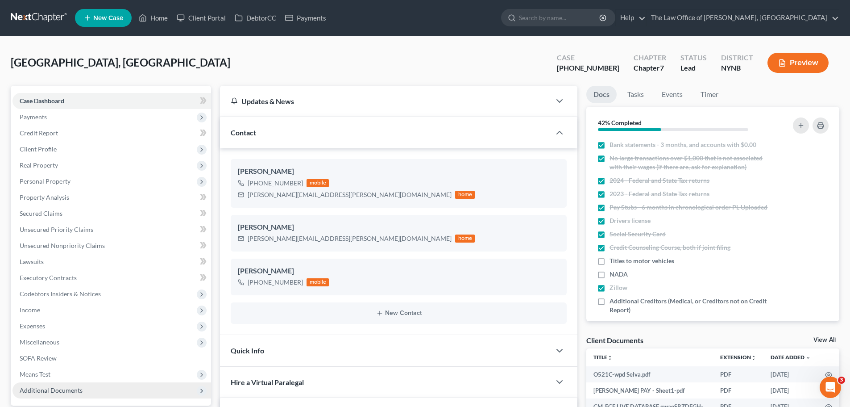
click at [114, 382] on span "Additional Documents" at bounding box center [111, 390] width 199 height 16
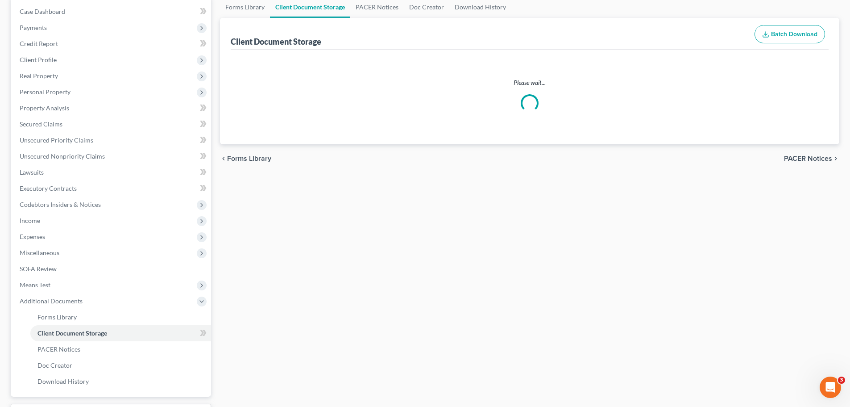
select select "5"
select select "1"
select select "5"
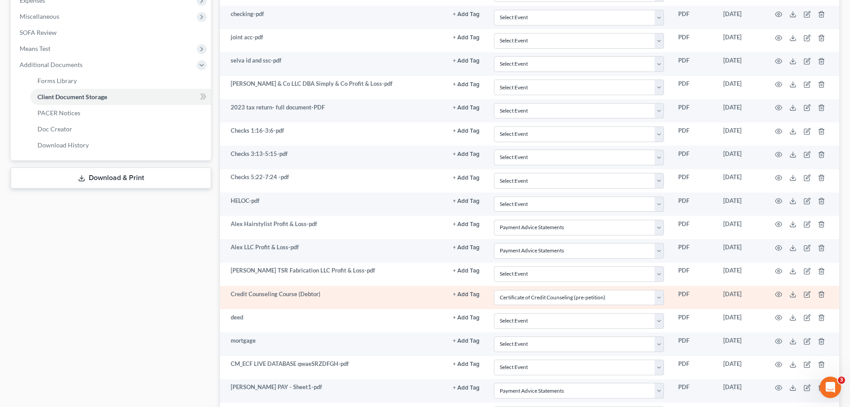
scroll to position [357, 0]
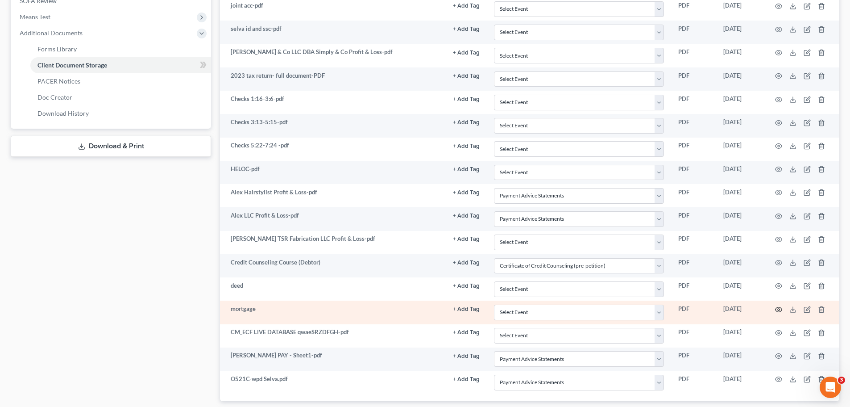
click at [780, 311] on icon "button" at bounding box center [778, 309] width 7 height 7
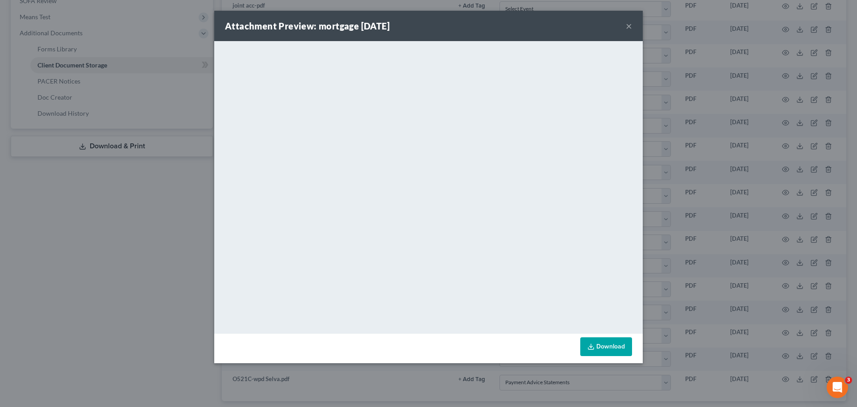
click at [628, 28] on button "×" at bounding box center [629, 26] width 6 height 11
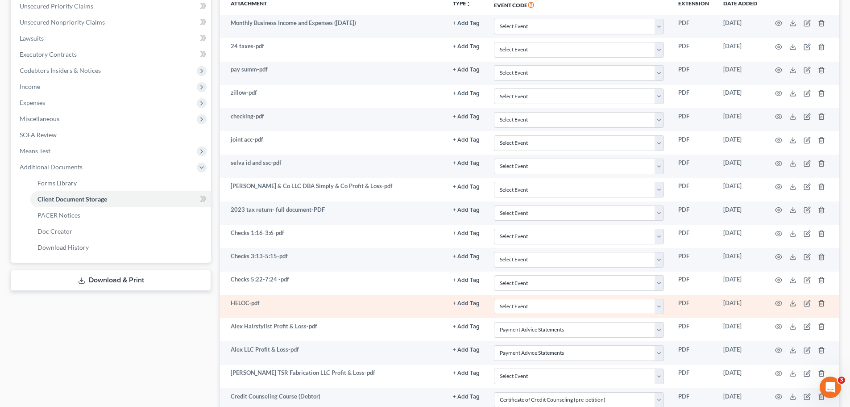
scroll to position [179, 0]
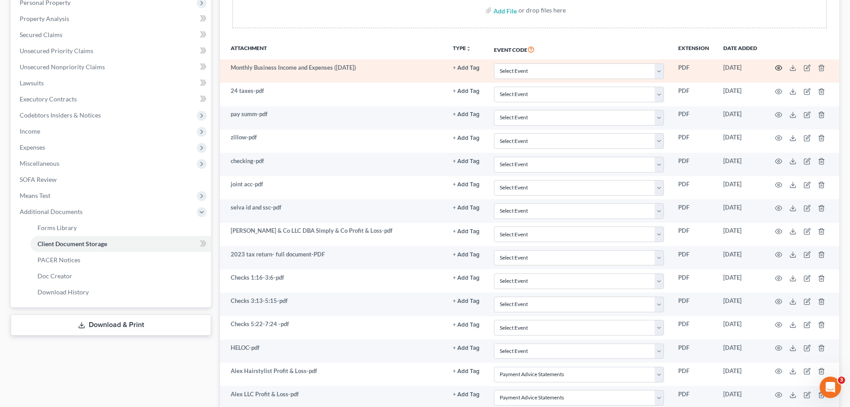
click at [775, 64] on icon "button" at bounding box center [778, 67] width 7 height 7
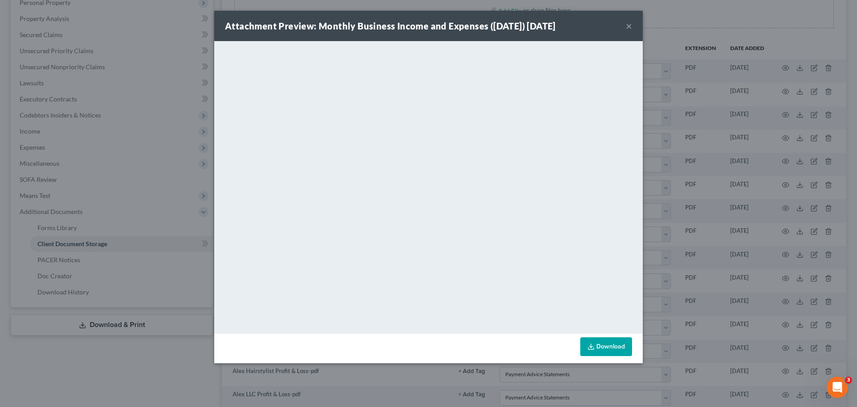
click at [627, 26] on button "×" at bounding box center [629, 26] width 6 height 11
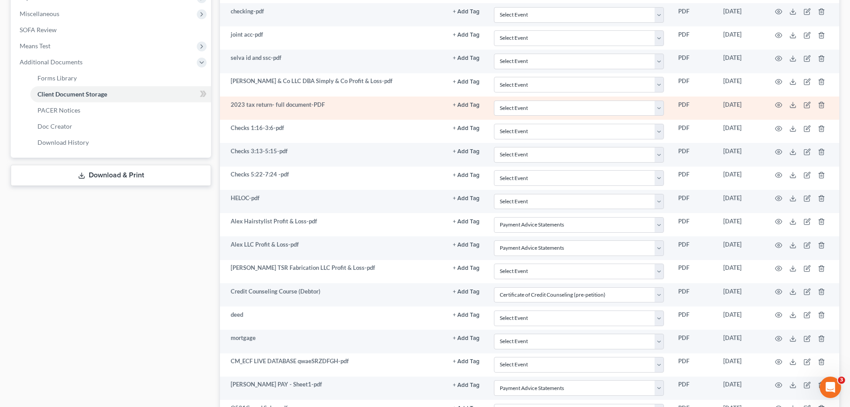
scroll to position [312, 0]
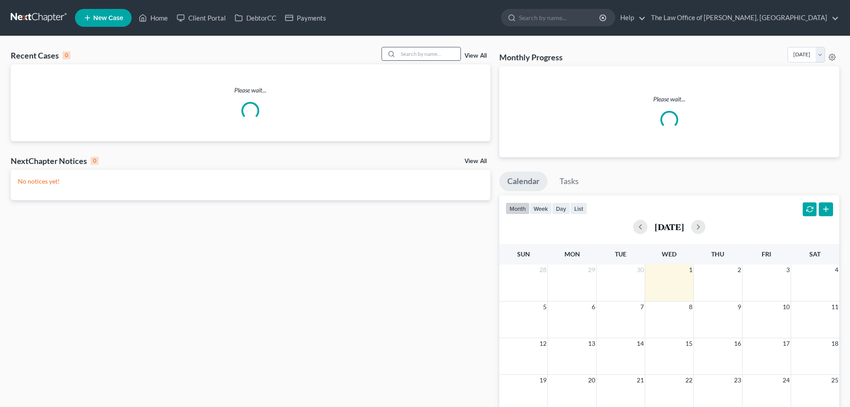
click at [427, 53] on input "search" at bounding box center [429, 53] width 62 height 13
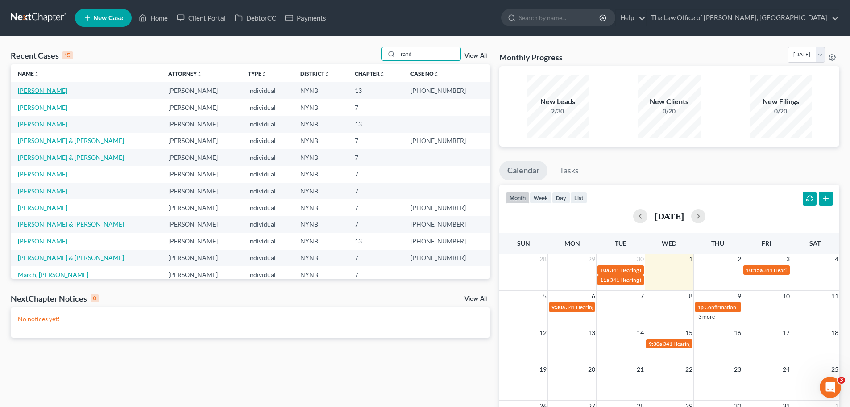
type input "rand"
click at [45, 92] on link "[PERSON_NAME]" at bounding box center [43, 91] width 50 height 8
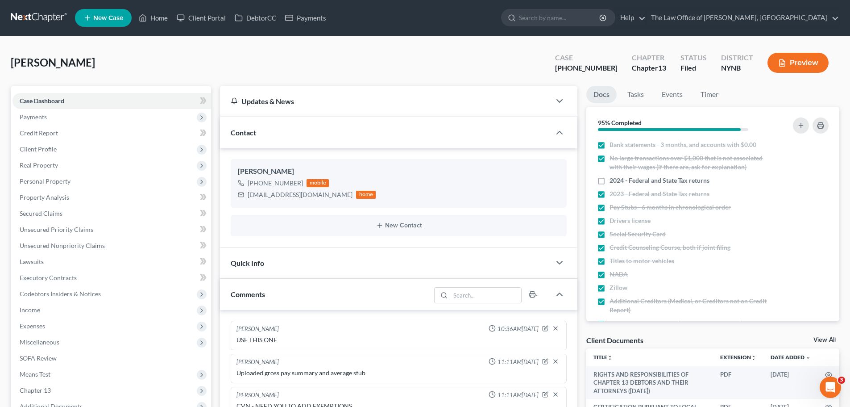
drag, startPoint x: 71, startPoint y: 271, endPoint x: 186, endPoint y: 289, distance: 117.0
click at [71, 402] on span "Additional Documents" at bounding box center [51, 406] width 63 height 8
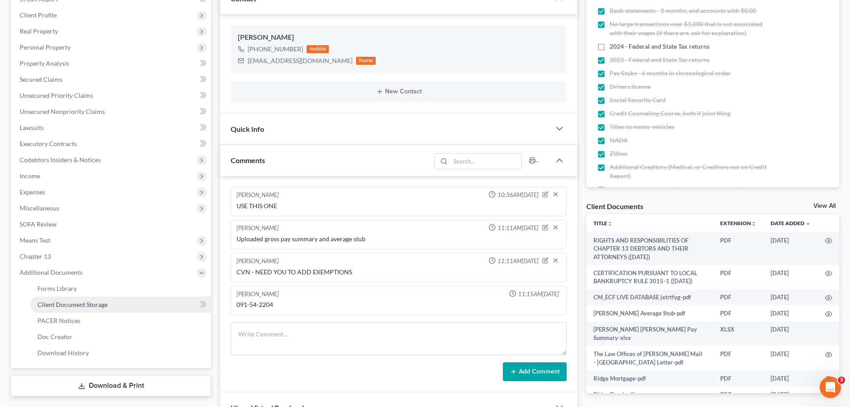
click at [132, 305] on link "Client Document Storage" at bounding box center [120, 304] width 181 height 16
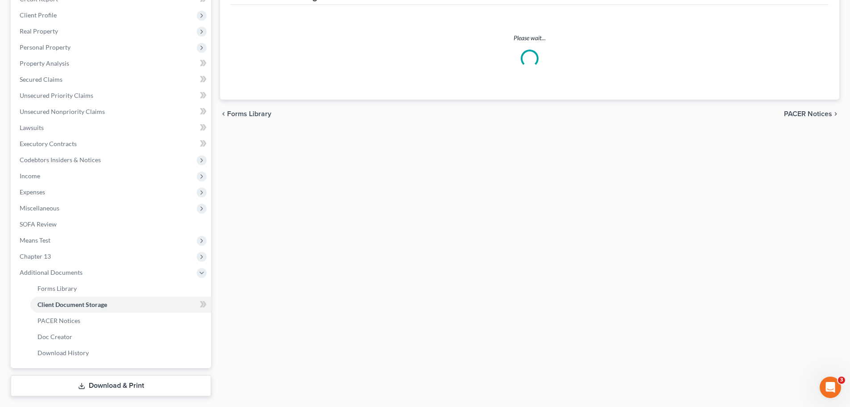
select select "1"
select select "5"
select select "2"
select select "6"
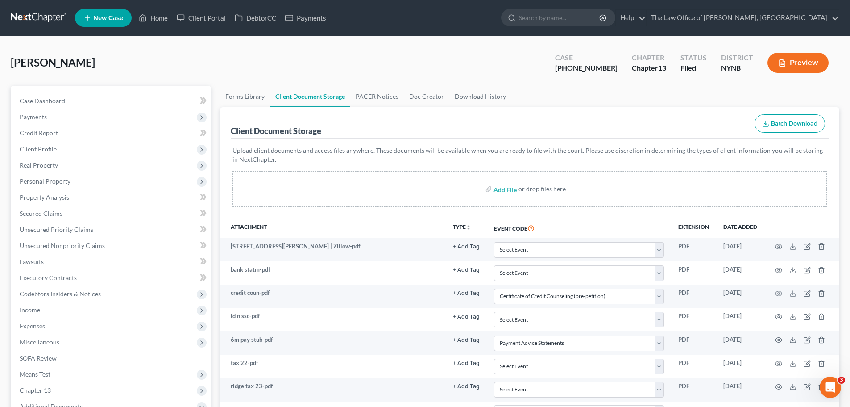
click at [25, 63] on span "[PERSON_NAME]" at bounding box center [53, 62] width 84 height 13
copy span "Ridge"
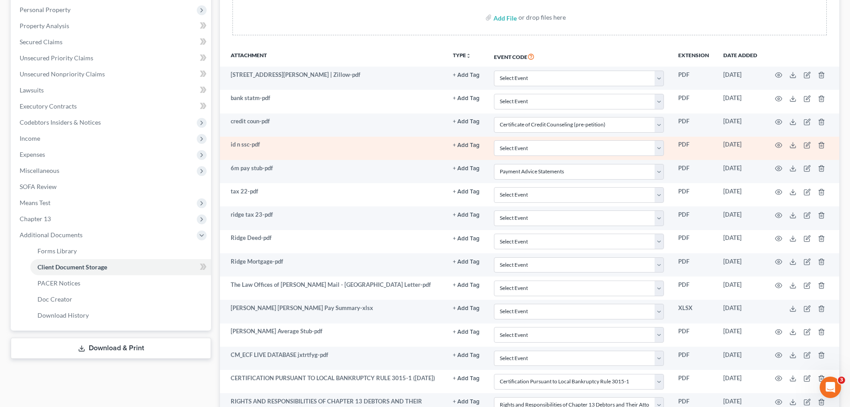
scroll to position [223, 0]
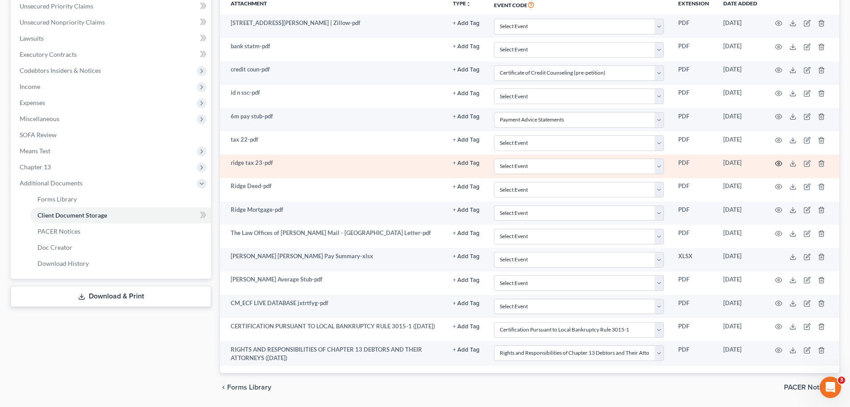
click at [776, 163] on icon "button" at bounding box center [779, 163] width 7 height 5
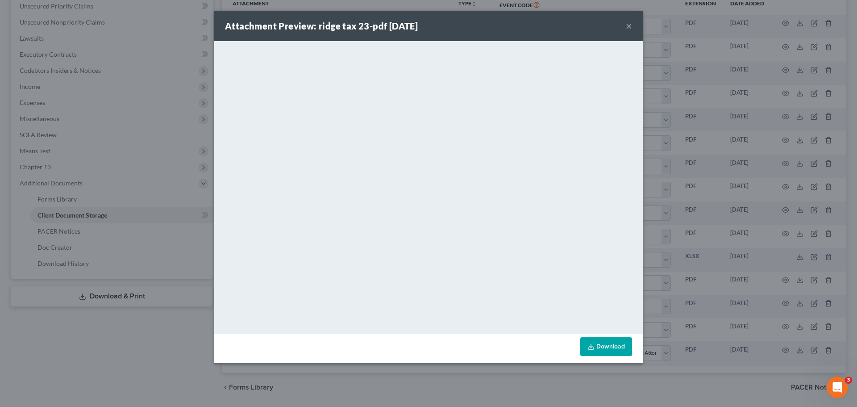
click at [627, 27] on button "×" at bounding box center [629, 26] width 6 height 11
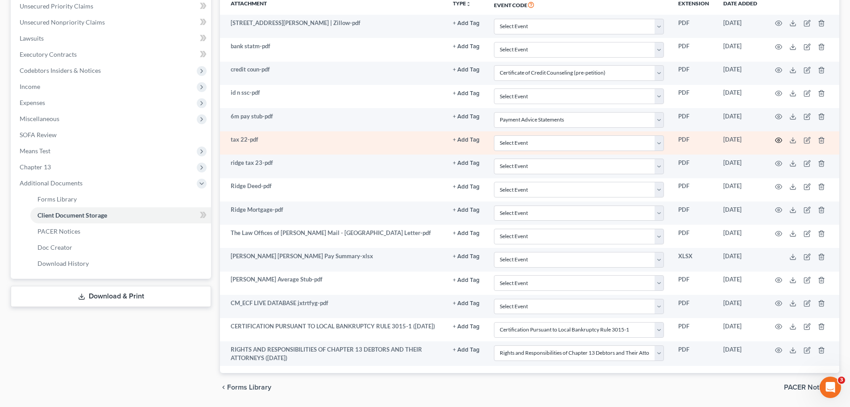
click at [782, 138] on icon "button" at bounding box center [778, 140] width 7 height 7
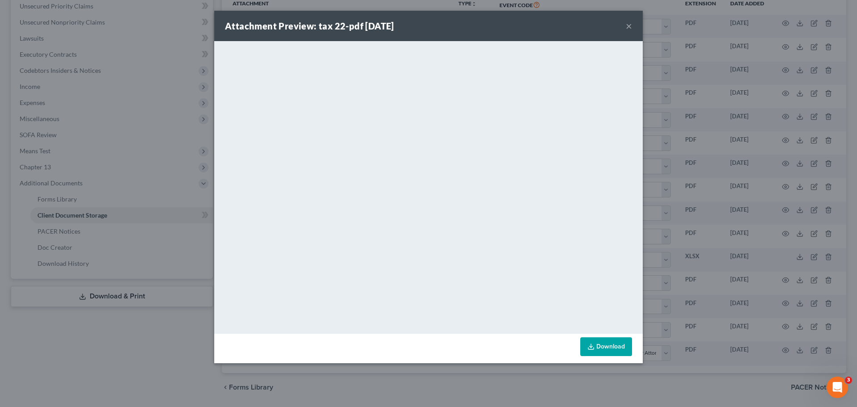
click at [629, 29] on button "×" at bounding box center [629, 26] width 6 height 11
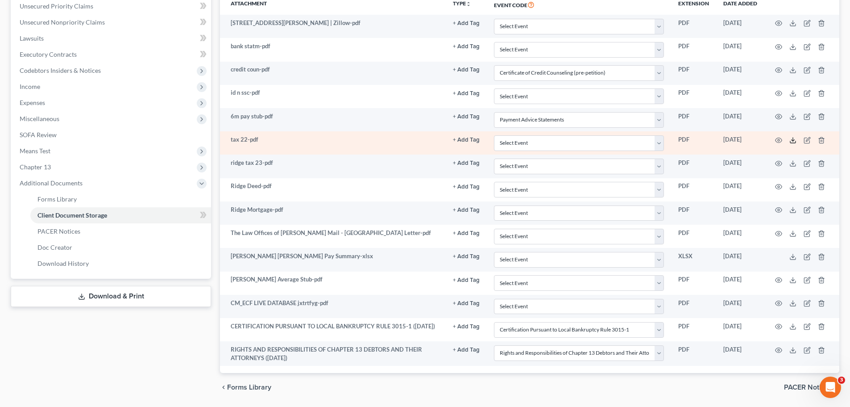
click at [792, 141] on icon at bounding box center [792, 140] width 7 height 7
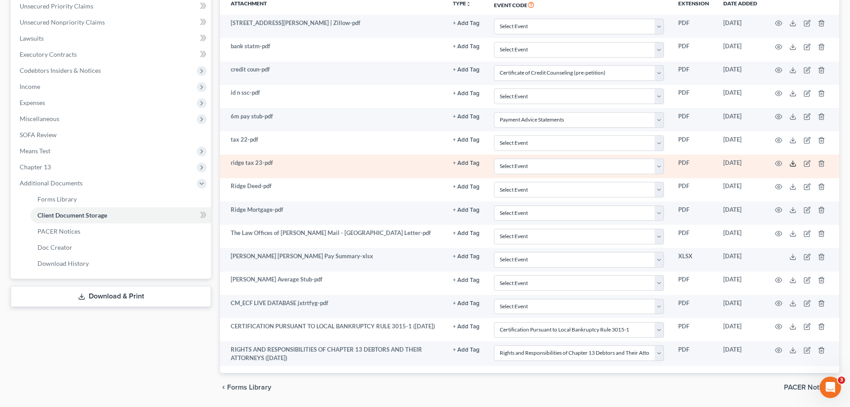
click at [794, 164] on icon at bounding box center [792, 163] width 7 height 7
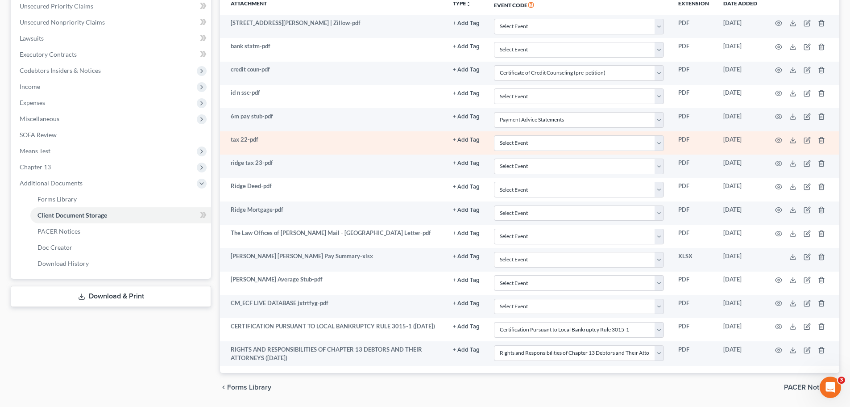
click at [292, 144] on td "tax 22-pdf" at bounding box center [333, 142] width 226 height 23
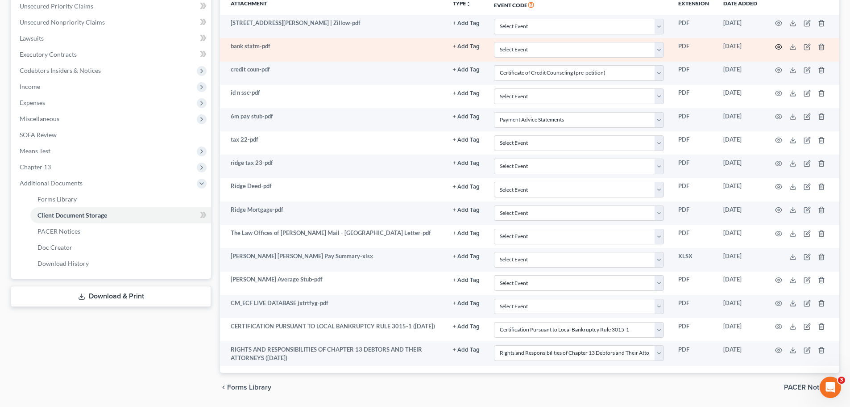
click at [779, 44] on icon "button" at bounding box center [779, 46] width 7 height 5
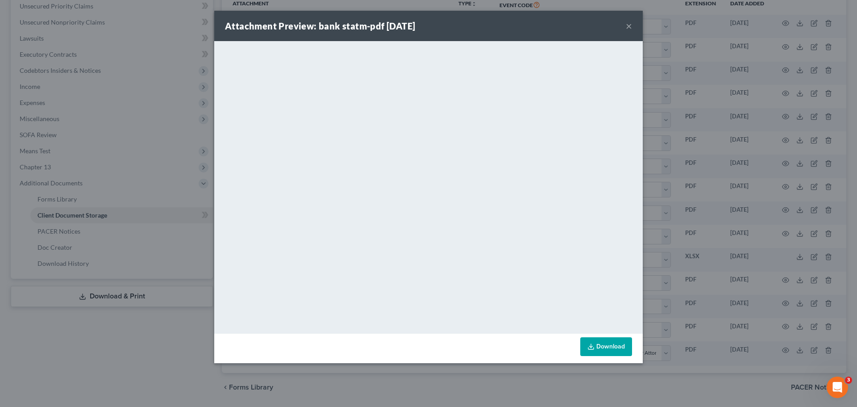
click at [601, 342] on link "Download" at bounding box center [606, 346] width 52 height 19
drag, startPoint x: 628, startPoint y: 25, endPoint x: 614, endPoint y: 43, distance: 22.9
click at [628, 25] on button "×" at bounding box center [629, 26] width 6 height 11
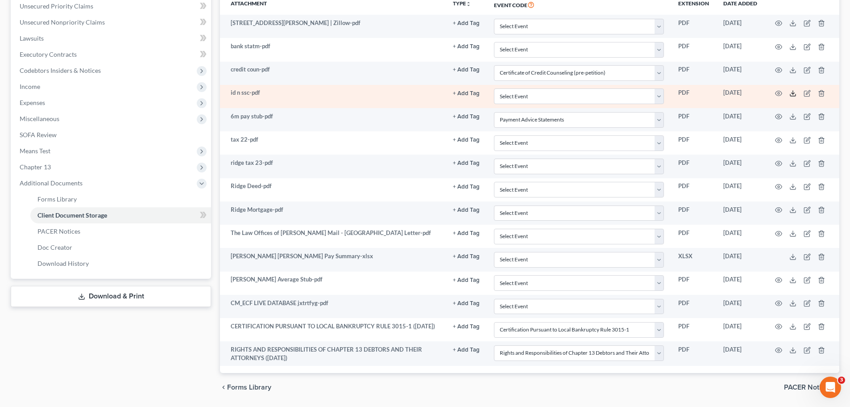
click at [794, 93] on icon at bounding box center [792, 93] width 7 height 7
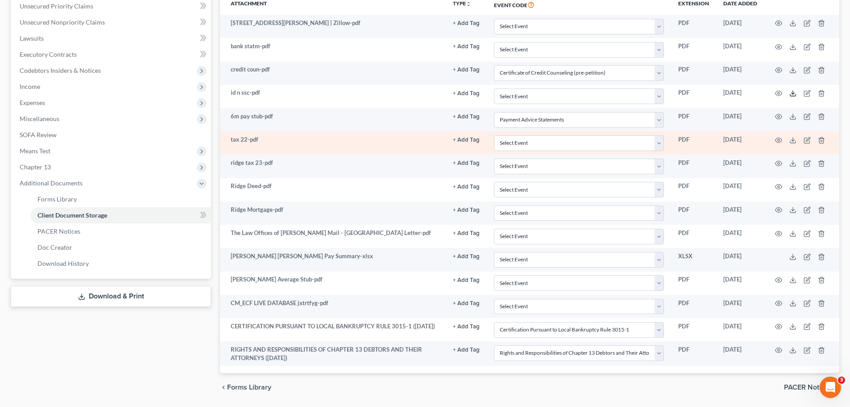
scroll to position [0, 0]
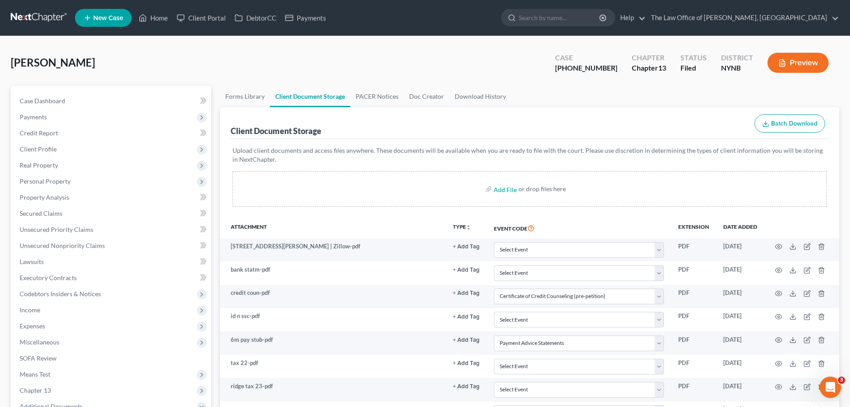
click at [607, 69] on div "[PHONE_NUMBER]" at bounding box center [586, 68] width 62 height 10
copy div "[PHONE_NUMBER]"
click at [607, 70] on div "[PHONE_NUMBER]" at bounding box center [586, 68] width 62 height 10
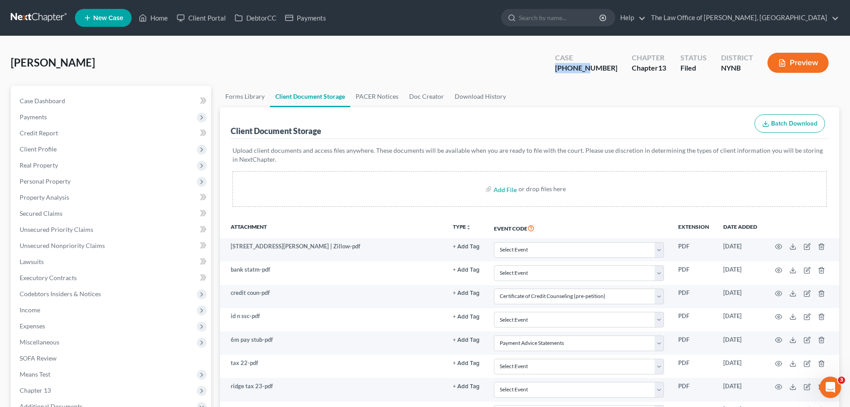
drag, startPoint x: 610, startPoint y: 68, endPoint x: 576, endPoint y: 65, distance: 33.6
click at [576, 65] on div "Case [PHONE_NUMBER]" at bounding box center [586, 63] width 77 height 26
copy div "25-60751"
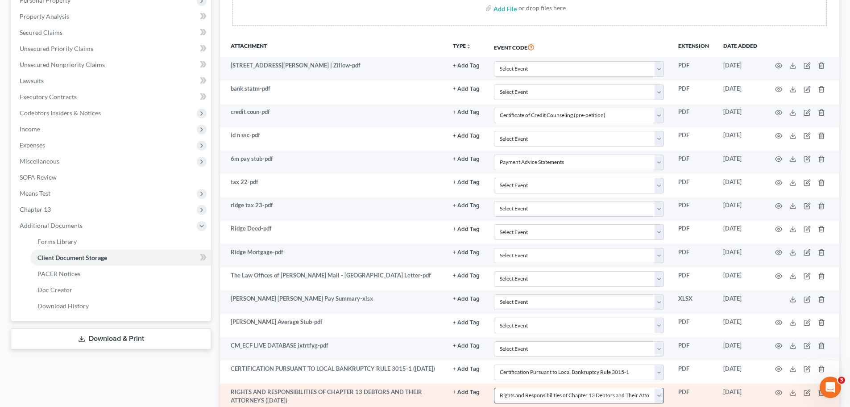
scroll to position [253, 0]
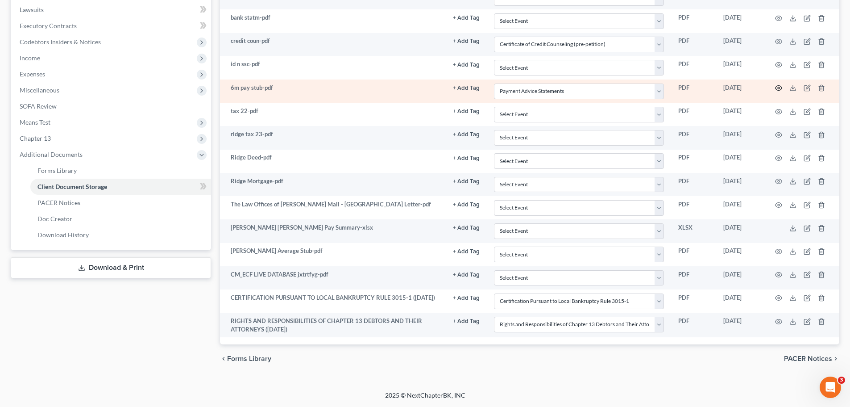
click at [780, 90] on icon "button" at bounding box center [779, 88] width 7 height 5
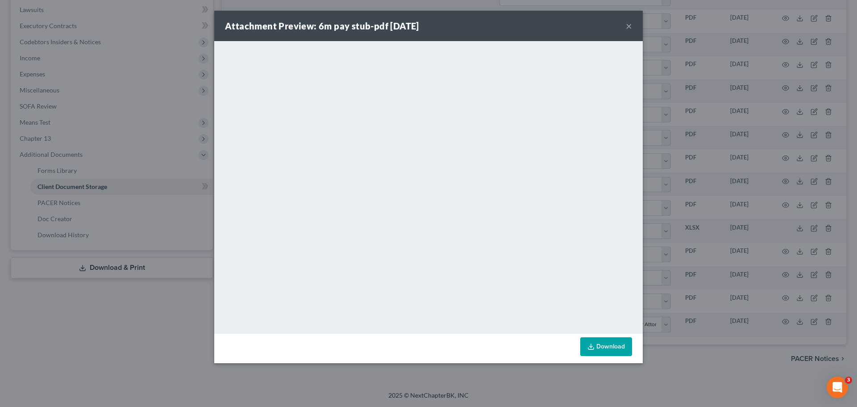
drag, startPoint x: 627, startPoint y: 24, endPoint x: 597, endPoint y: 42, distance: 35.4
click at [627, 24] on button "×" at bounding box center [629, 26] width 6 height 11
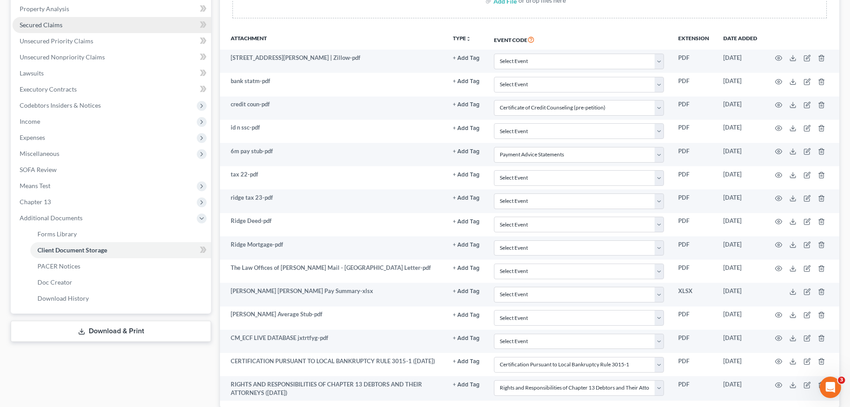
scroll to position [74, 0]
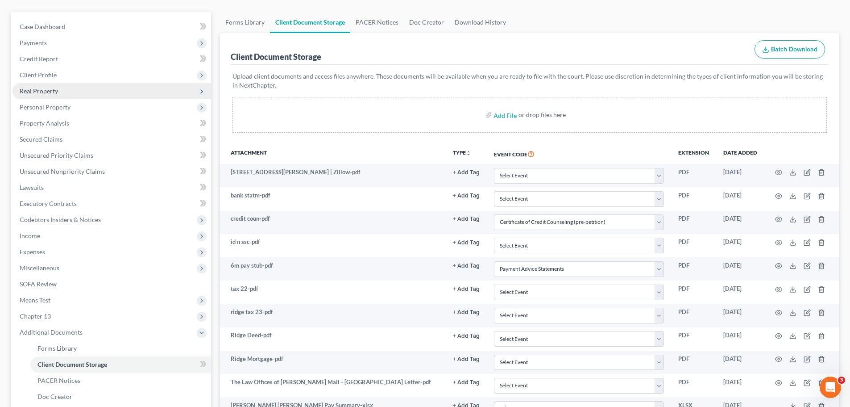
click at [74, 92] on span "Real Property" at bounding box center [111, 91] width 199 height 16
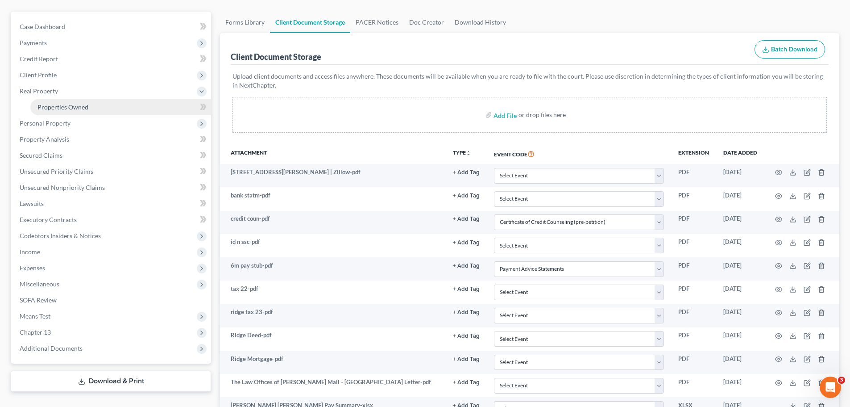
click at [78, 110] on span "Properties Owned" at bounding box center [62, 107] width 51 height 8
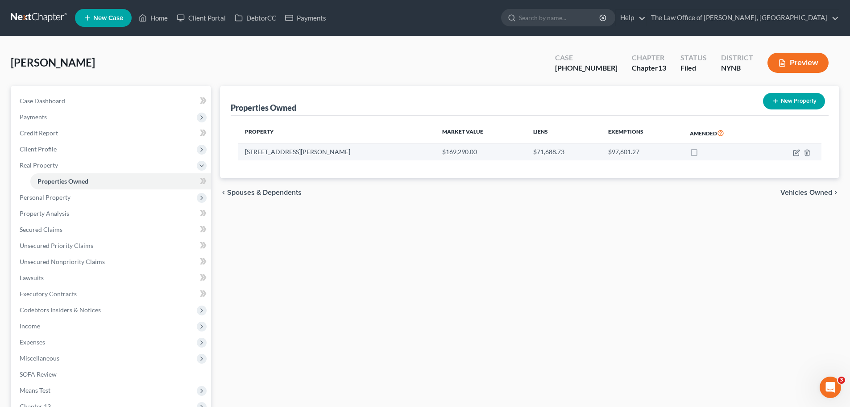
drag, startPoint x: 284, startPoint y: 159, endPoint x: 290, endPoint y: 153, distance: 7.9
click at [286, 157] on td "[STREET_ADDRESS][PERSON_NAME]" at bounding box center [336, 151] width 197 height 17
click at [290, 153] on td "[STREET_ADDRESS][PERSON_NAME]" at bounding box center [336, 151] width 197 height 17
click at [290, 150] on td "[STREET_ADDRESS][PERSON_NAME]" at bounding box center [336, 151] width 197 height 17
click at [292, 150] on td "[STREET_ADDRESS][PERSON_NAME]" at bounding box center [336, 151] width 197 height 17
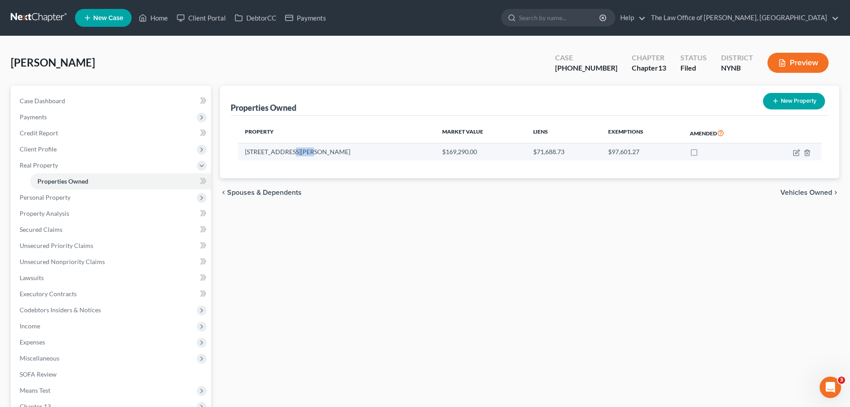
click at [293, 149] on td "[STREET_ADDRESS][PERSON_NAME]" at bounding box center [336, 151] width 197 height 17
copy td "[STREET_ADDRESS][PERSON_NAME]"
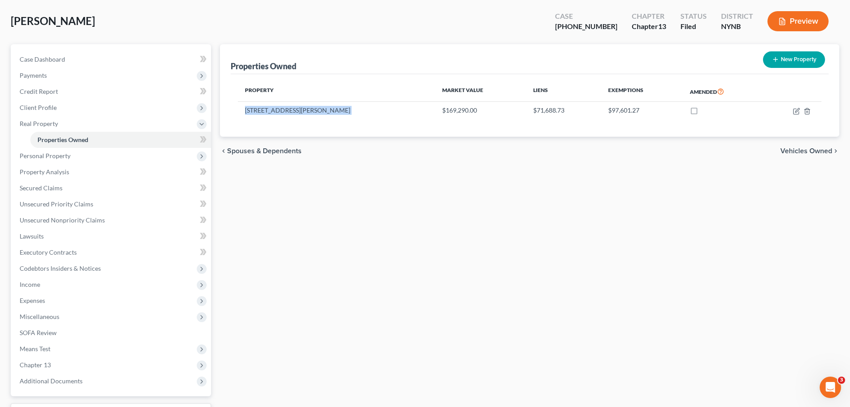
scroll to position [93, 0]
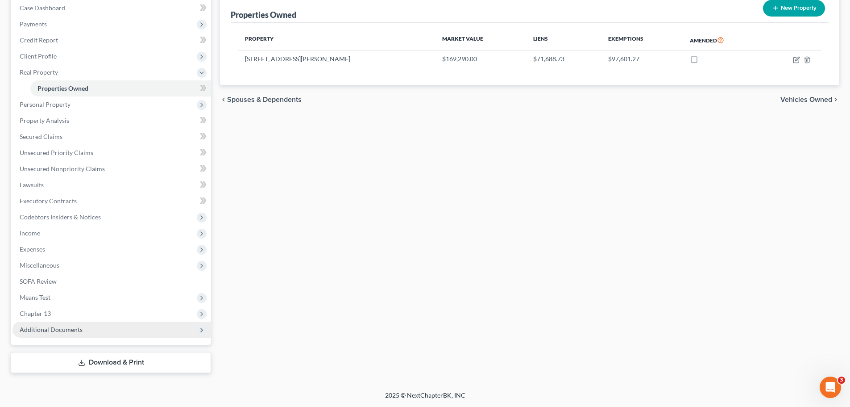
click at [66, 325] on span "Additional Documents" at bounding box center [51, 329] width 63 height 8
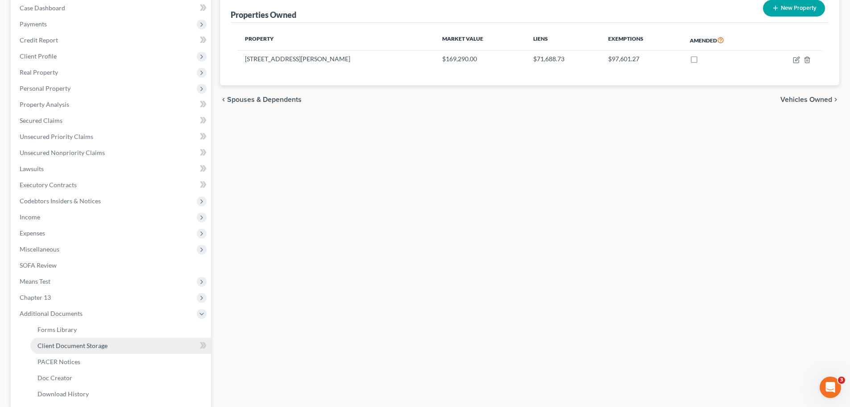
click at [111, 345] on link "Client Document Storage" at bounding box center [120, 345] width 181 height 16
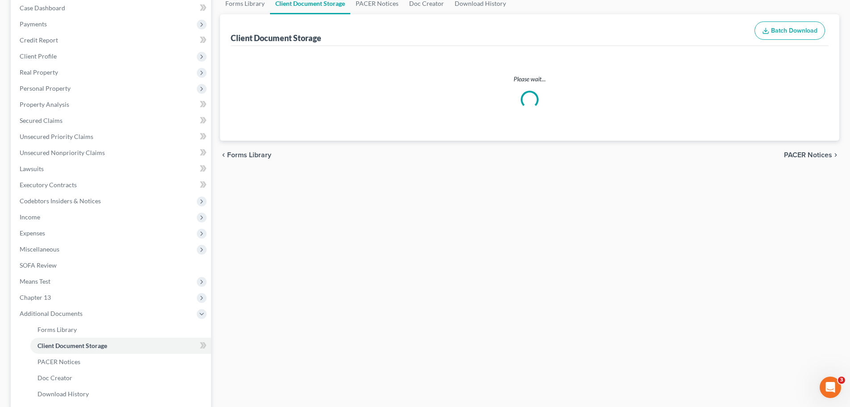
scroll to position [91, 0]
select select "1"
select select "5"
select select "2"
select select "6"
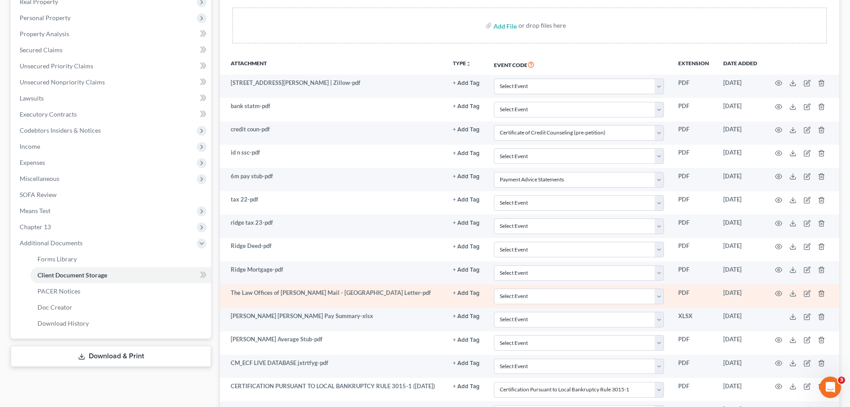
scroll to position [208, 0]
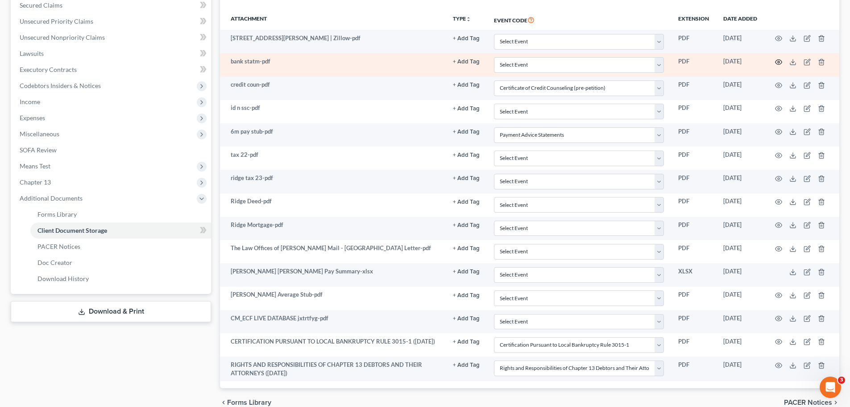
click at [776, 64] on icon "button" at bounding box center [778, 61] width 7 height 7
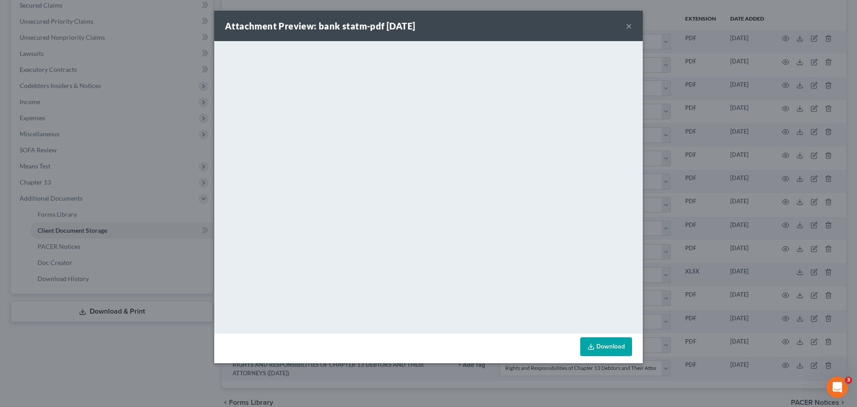
click at [628, 22] on button "×" at bounding box center [629, 26] width 6 height 11
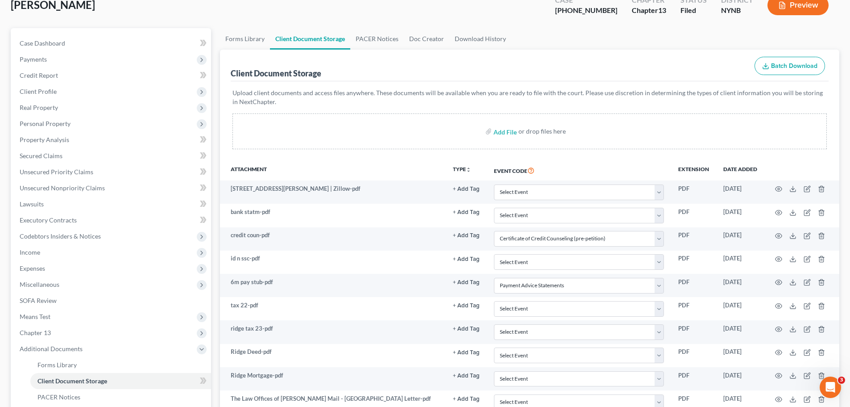
scroll to position [0, 0]
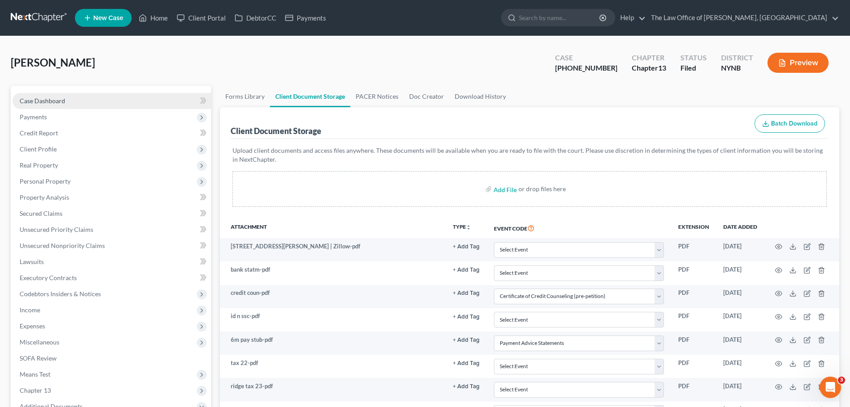
click at [96, 104] on link "Case Dashboard" at bounding box center [111, 101] width 199 height 16
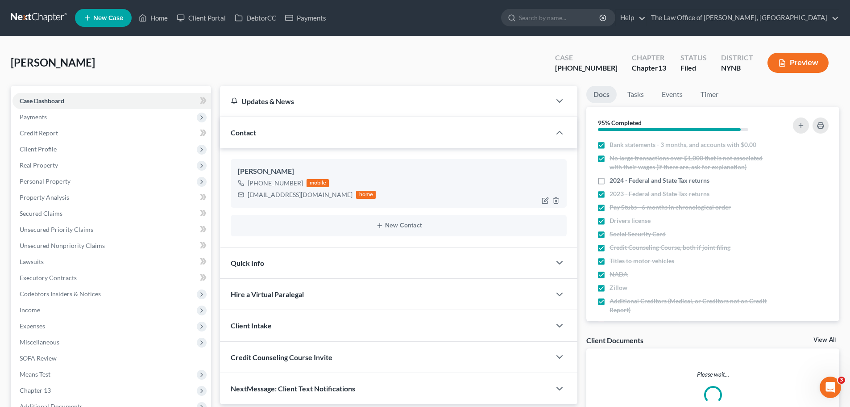
click at [119, 105] on link "Case Dashboard" at bounding box center [111, 101] width 199 height 16
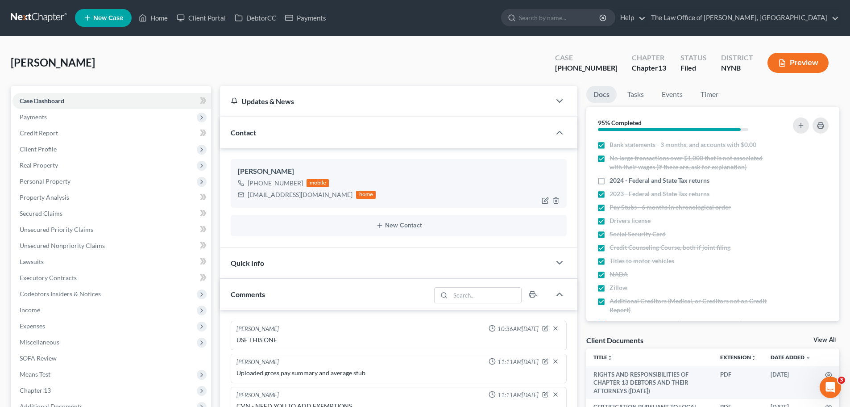
click at [249, 193] on div "[EMAIL_ADDRESS][DOMAIN_NAME]" at bounding box center [300, 194] width 105 height 9
copy div "[EMAIL_ADDRESS][DOMAIN_NAME]"
